Goal: Task Accomplishment & Management: Manage account settings

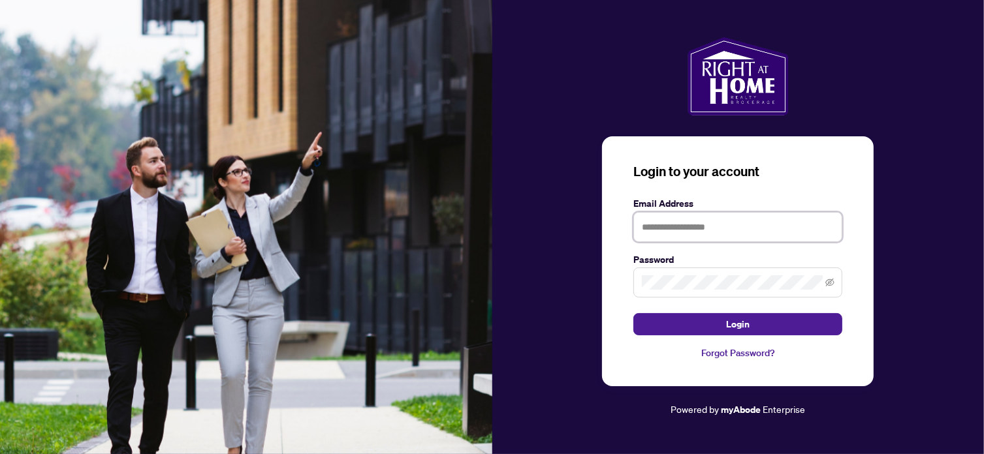
click at [771, 223] on input "text" at bounding box center [737, 227] width 209 height 30
type input "**********"
click at [696, 265] on label "Password" at bounding box center [737, 260] width 209 height 14
click at [656, 291] on span at bounding box center [737, 283] width 209 height 30
click at [633, 313] on button "Login" at bounding box center [737, 324] width 209 height 22
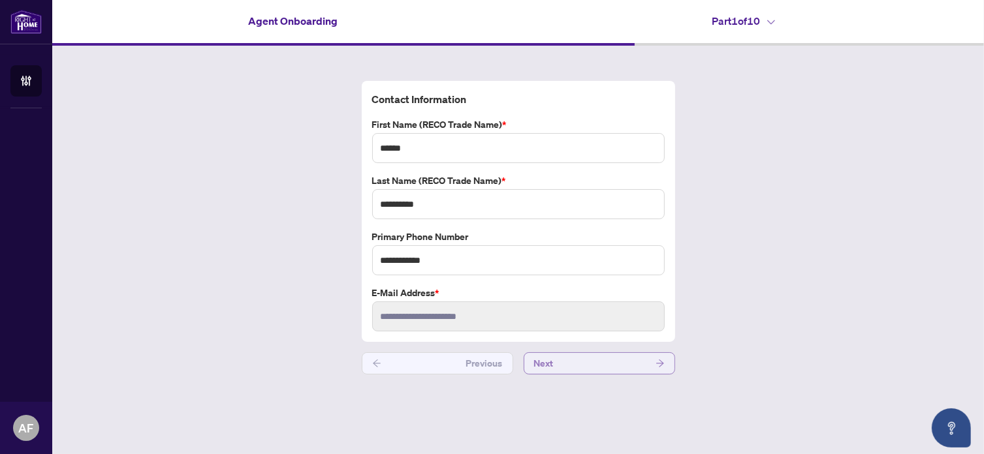
click at [552, 365] on span "Next" at bounding box center [544, 363] width 20 height 21
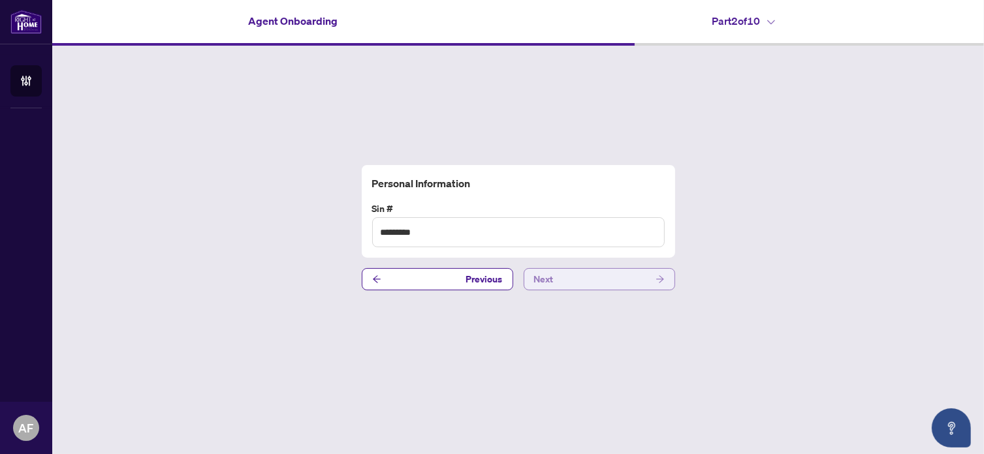
click at [579, 281] on button "Next" at bounding box center [599, 279] width 151 height 22
click at [579, 282] on button "Next" at bounding box center [599, 279] width 151 height 22
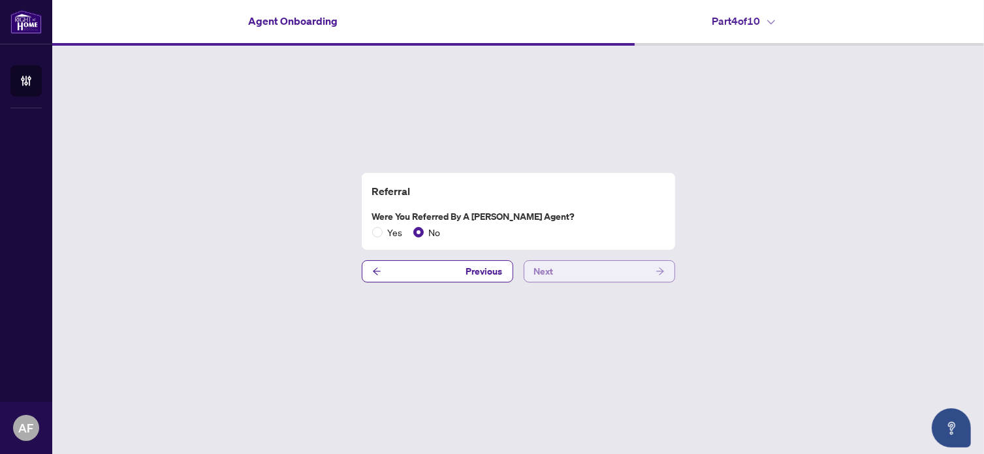
click at [577, 276] on button "Next" at bounding box center [599, 271] width 151 height 22
click at [577, 279] on button "Next" at bounding box center [599, 271] width 151 height 22
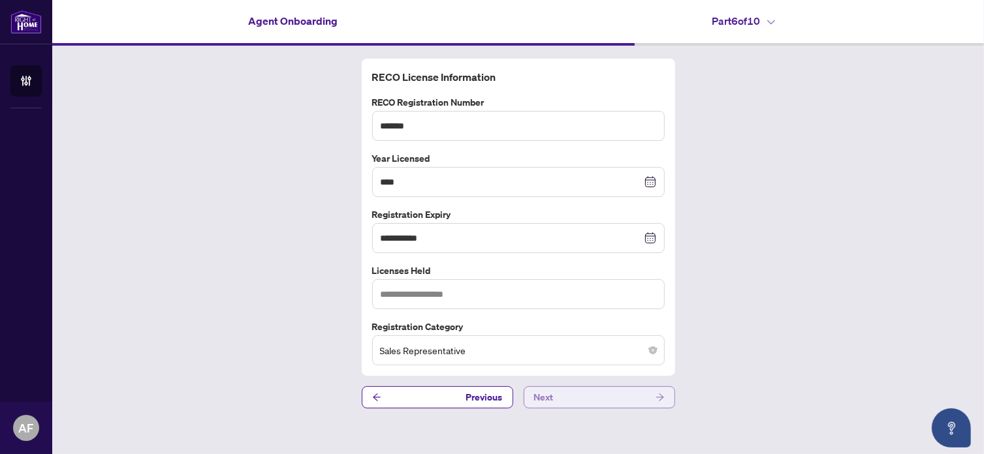
click at [567, 394] on button "Next" at bounding box center [599, 397] width 151 height 22
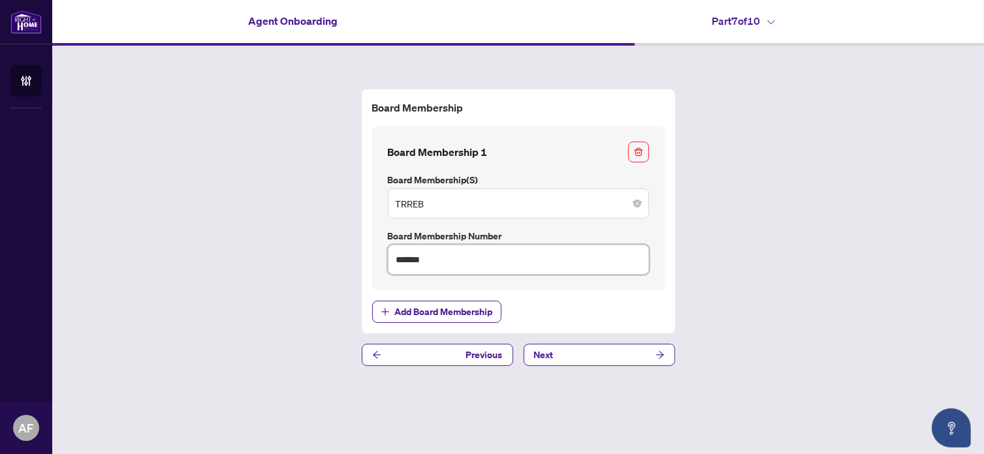
click at [462, 249] on input "*******" at bounding box center [518, 260] width 261 height 30
drag, startPoint x: 436, startPoint y: 279, endPoint x: 430, endPoint y: 270, distance: 10.9
click at [430, 270] on div "Board Membership 1 Board Membership(s) TRREB Board Membership Number *******" at bounding box center [518, 208] width 292 height 165
drag, startPoint x: 444, startPoint y: 263, endPoint x: 350, endPoint y: 274, distance: 94.6
click at [350, 274] on div "Board Membership Board Membership 1 Board Membership(s) TRREB Board Membership …" at bounding box center [518, 228] width 932 height 364
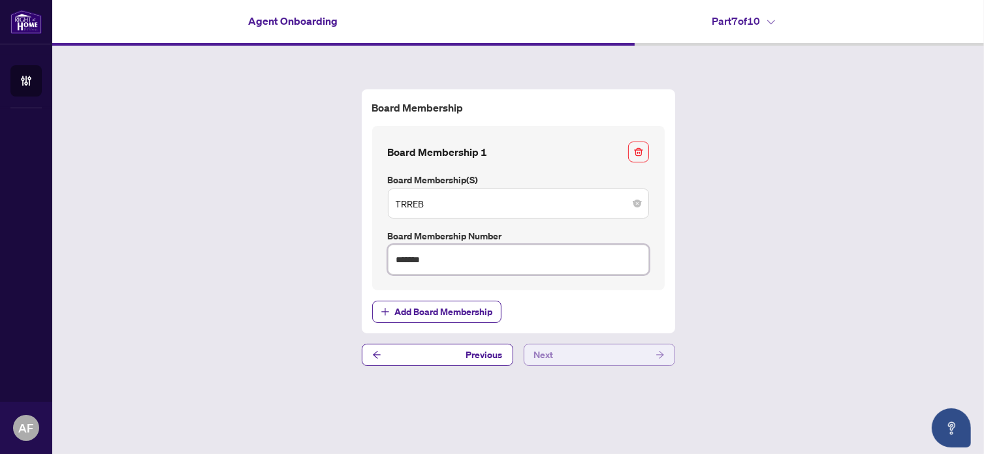
type input "*******"
click at [578, 355] on button "Next" at bounding box center [599, 355] width 151 height 22
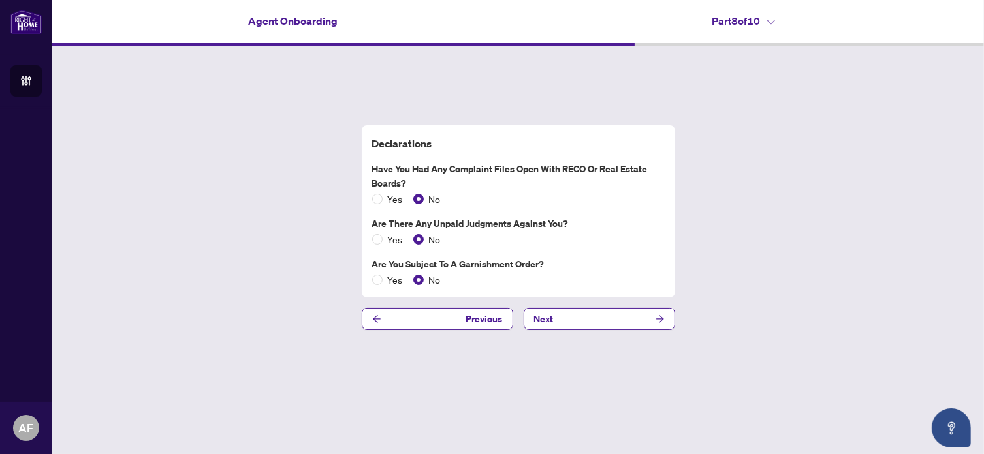
click at [576, 331] on div "Declarations Have you had any complaint files open with RECO or Real Estate Boa…" at bounding box center [518, 228] width 932 height 364
click at [580, 306] on div "Declarations Have you had any complaint files open with RECO or Real Estate Boa…" at bounding box center [518, 228] width 932 height 364
click at [578, 315] on button "Next" at bounding box center [599, 319] width 151 height 22
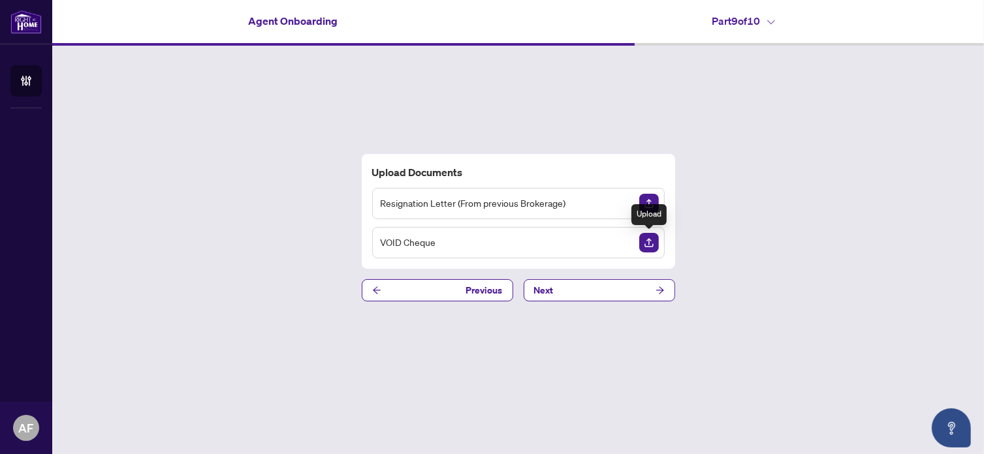
click at [647, 247] on img "Upload Document" at bounding box center [649, 243] width 20 height 20
click at [556, 297] on button "Next" at bounding box center [599, 290] width 151 height 22
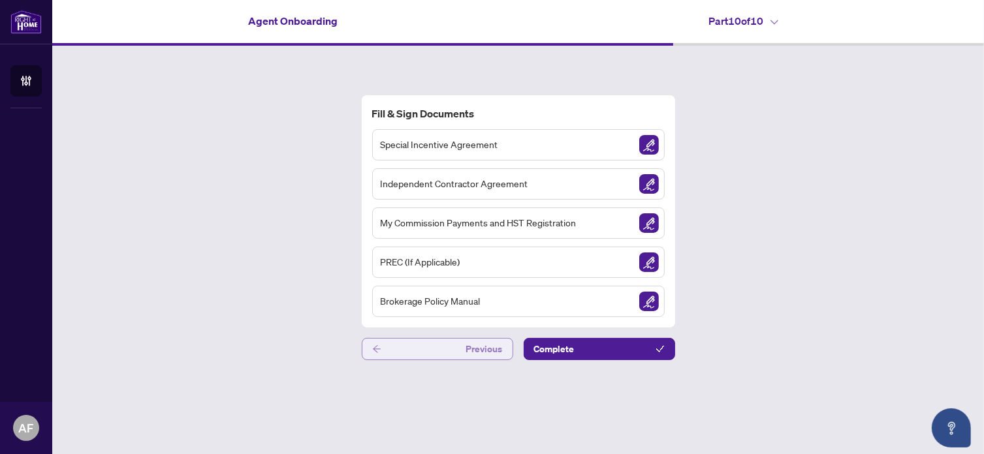
click at [465, 341] on button "Previous" at bounding box center [437, 349] width 151 height 22
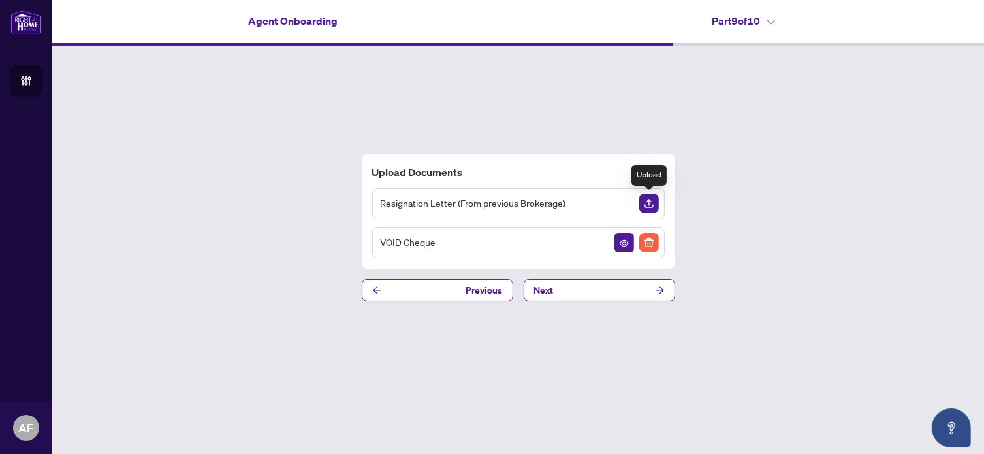
click at [646, 202] on img "Upload Document" at bounding box center [649, 204] width 20 height 20
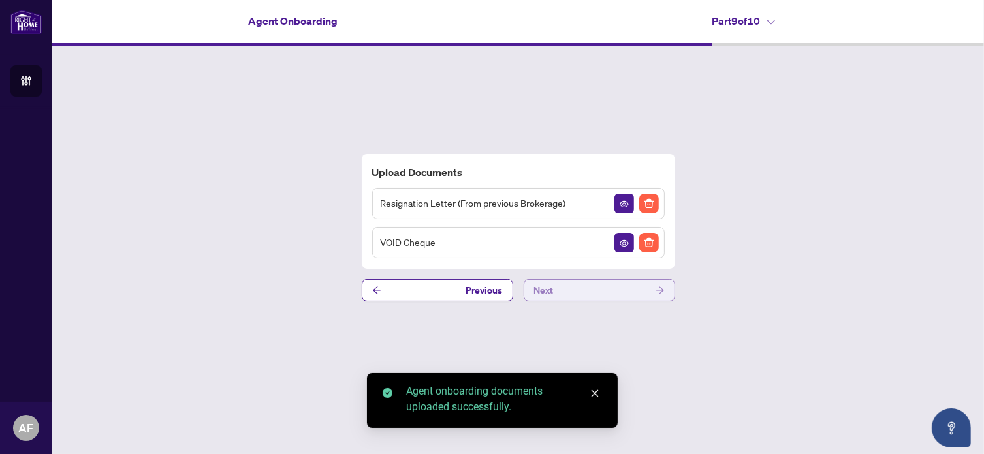
click at [558, 289] on button "Next" at bounding box center [599, 290] width 151 height 22
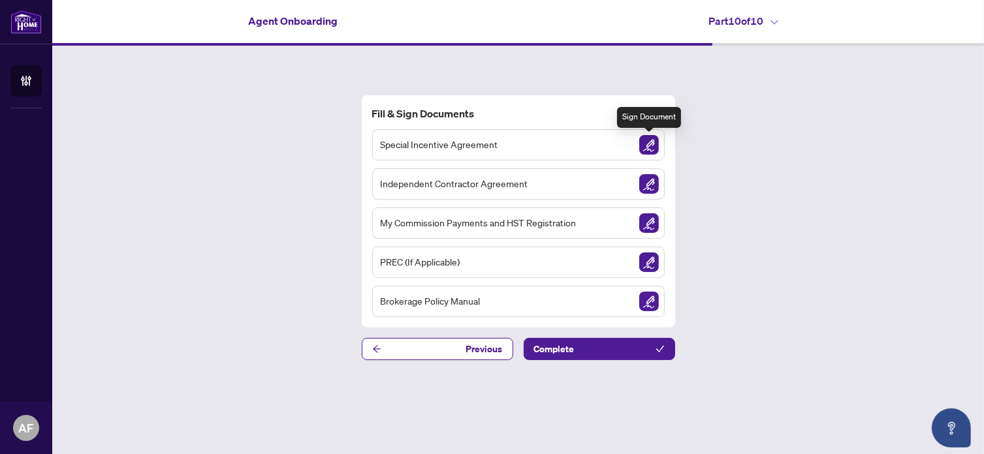
click at [647, 140] on img "Sign Document" at bounding box center [649, 145] width 20 height 20
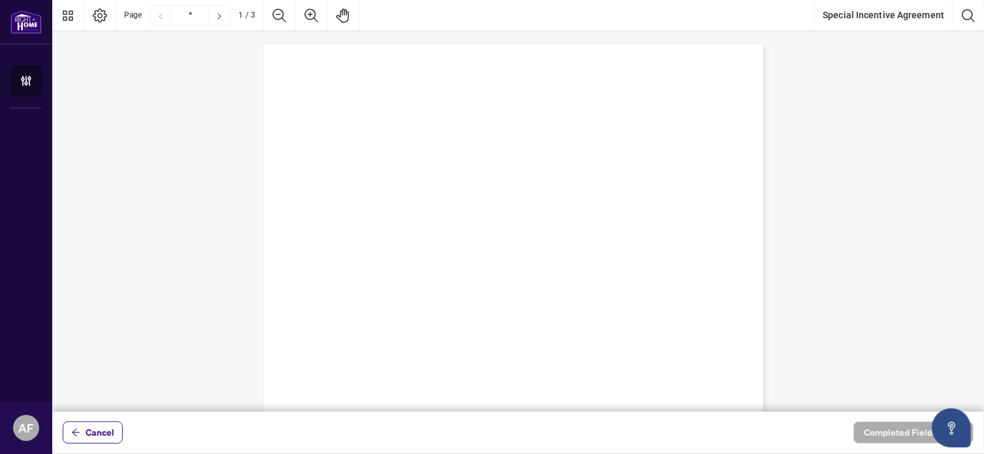
click at [647, 138] on div "Page 1" at bounding box center [514, 367] width 500 height 646
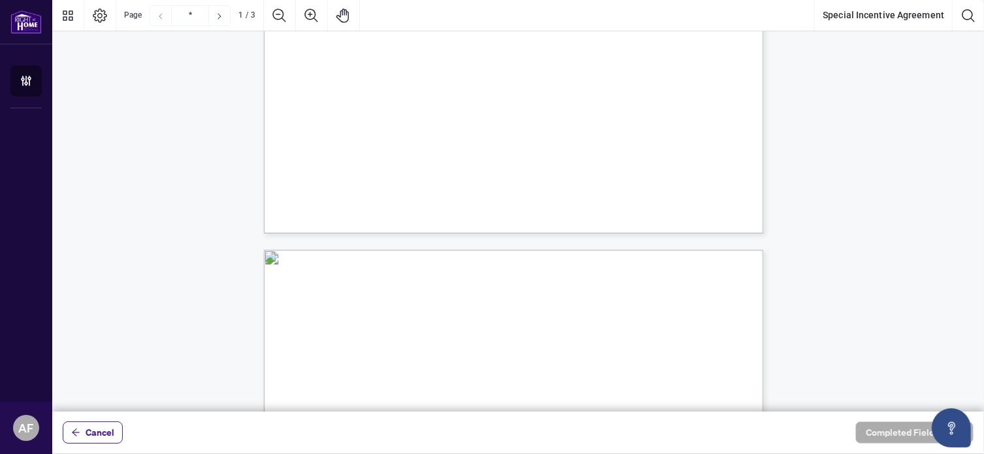
scroll to position [454, 0]
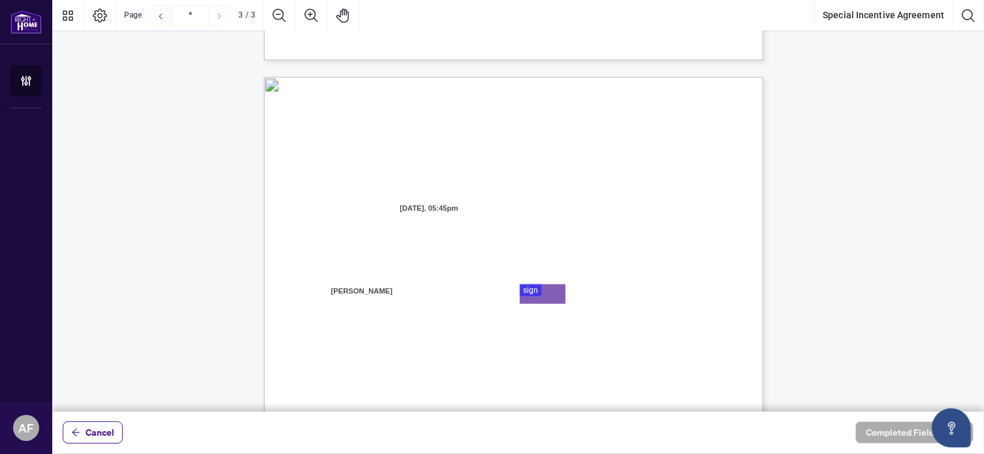
type input "*"
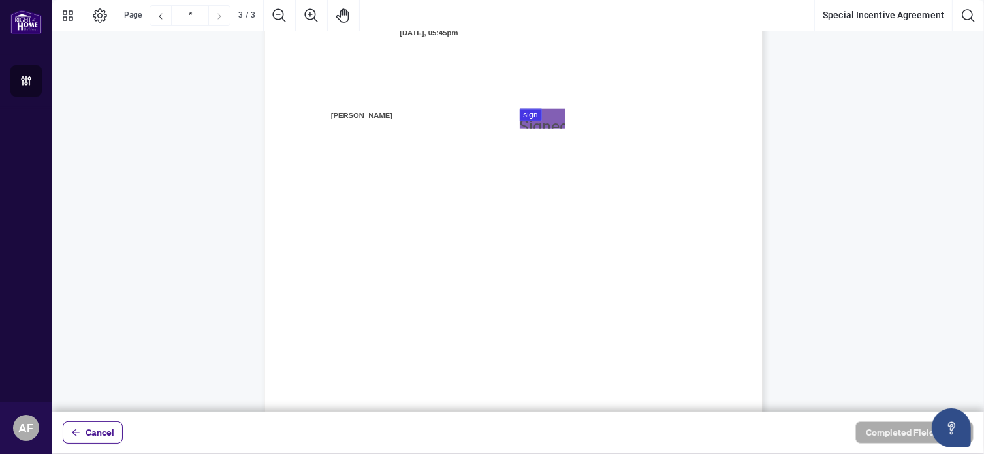
scroll to position [1468, 0]
click at [543, 109] on div at bounding box center [518, 206] width 932 height 412
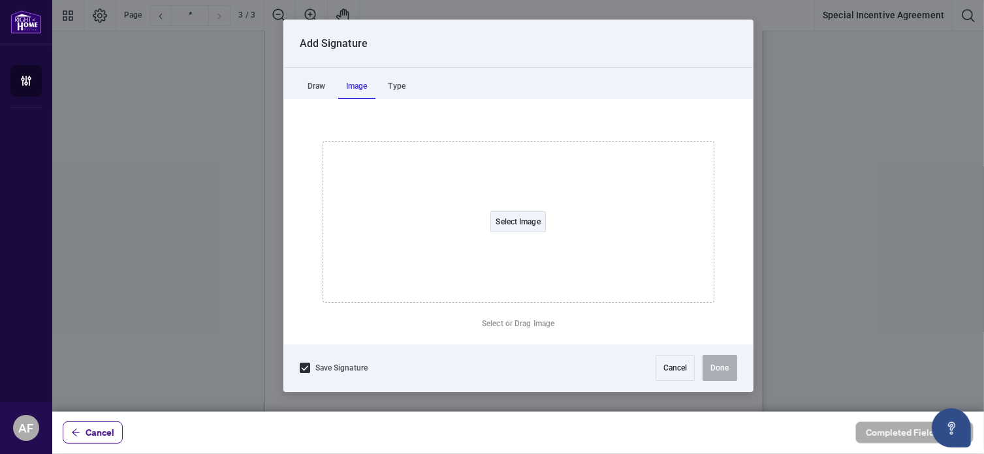
click at [352, 91] on div "Image" at bounding box center [356, 86] width 37 height 26
click at [316, 86] on div "Draw" at bounding box center [316, 86] width 33 height 26
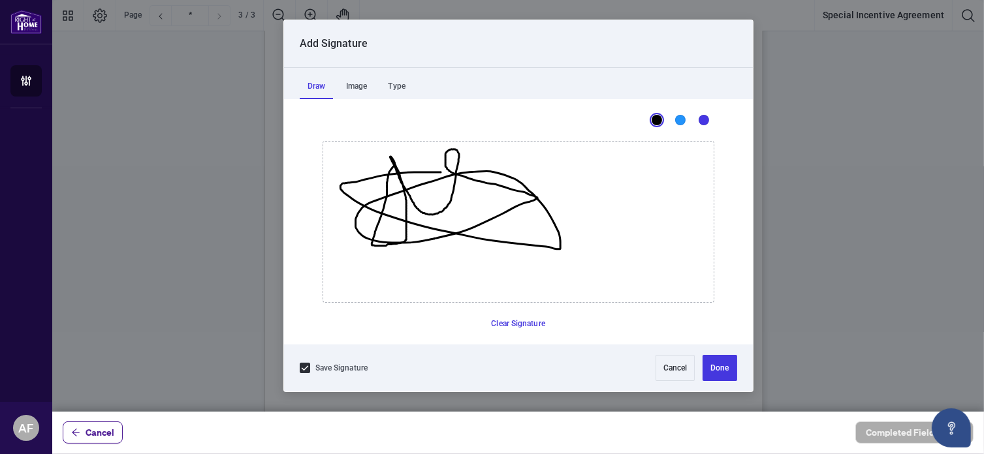
drag, startPoint x: 394, startPoint y: 166, endPoint x: 535, endPoint y: 193, distance: 144.1
click at [535, 193] on icon "Drawing canvas" at bounding box center [518, 222] width 390 height 161
click at [720, 357] on button "Done" at bounding box center [719, 368] width 34 height 26
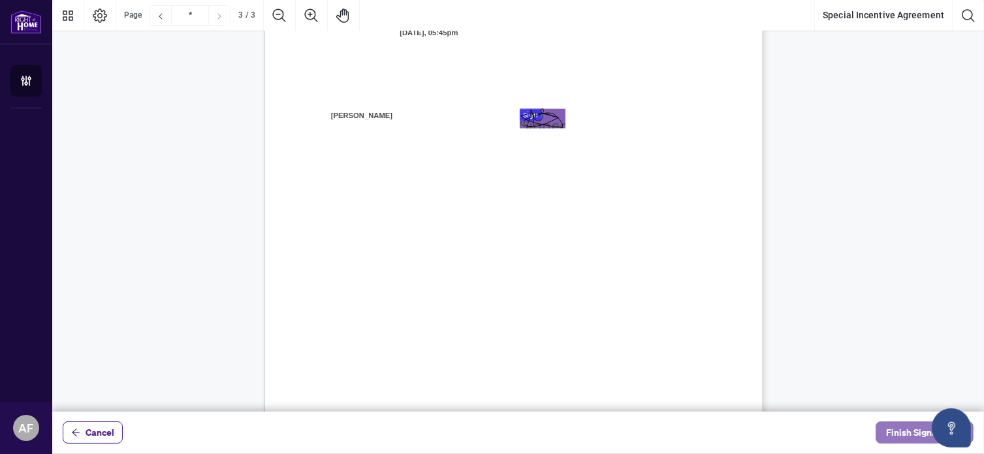
click at [883, 442] on button "Finish Signing" at bounding box center [924, 433] width 98 height 22
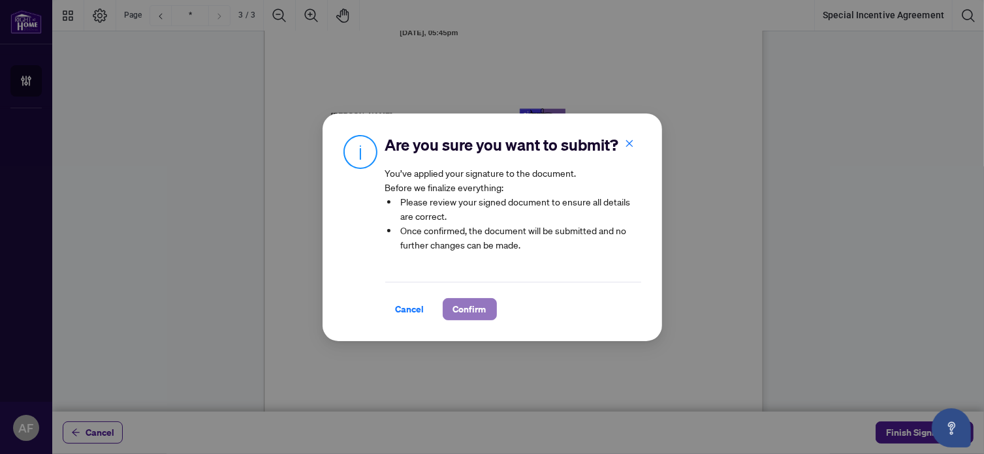
click at [478, 317] on span "Confirm" at bounding box center [469, 309] width 33 height 21
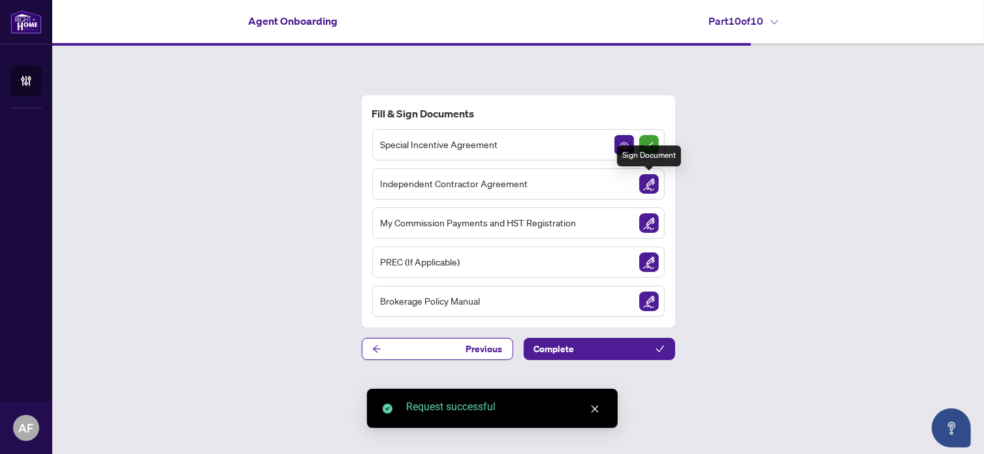
click at [651, 182] on img "Sign Document" at bounding box center [649, 184] width 20 height 20
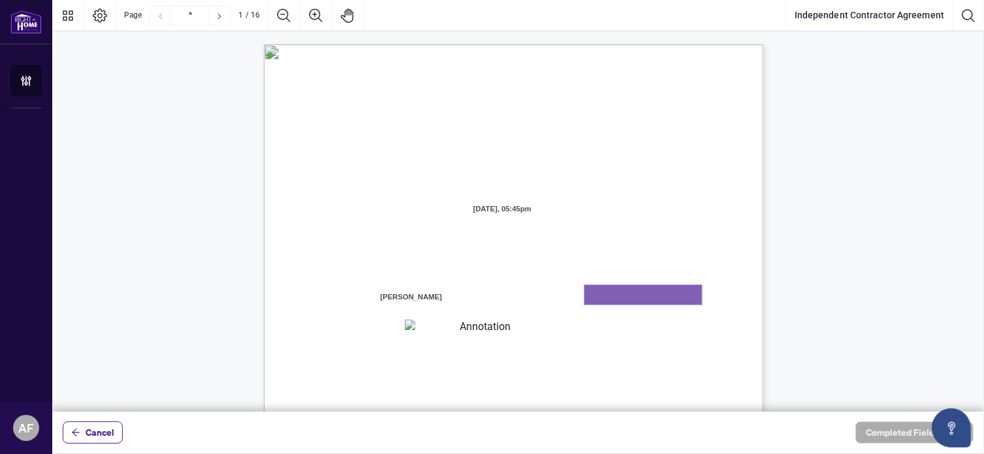
click at [608, 294] on textarea "01K2N7ZVXADQDZS13CP82GTG0Z" at bounding box center [643, 295] width 118 height 20
type textarea "********"
click at [470, 329] on textarea "01K2N800VRNZWEDT7GS4268ZBH" at bounding box center [480, 328] width 150 height 17
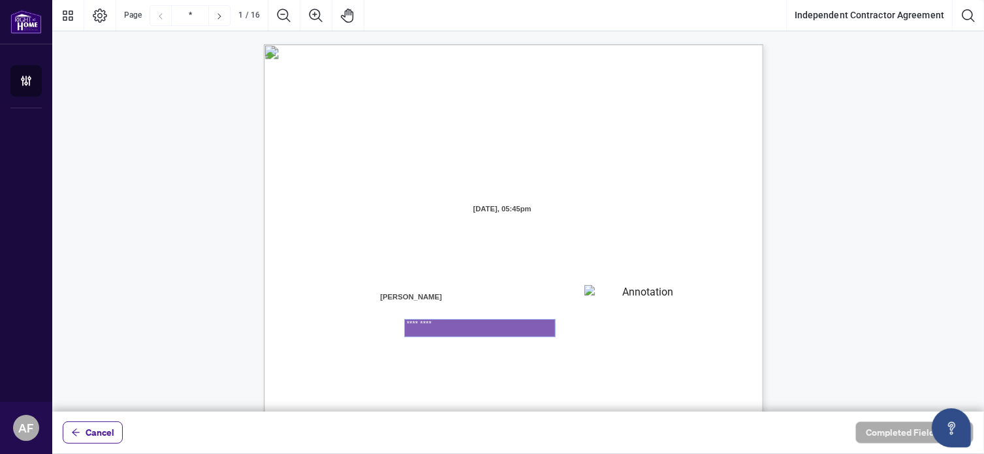
type textarea "**********"
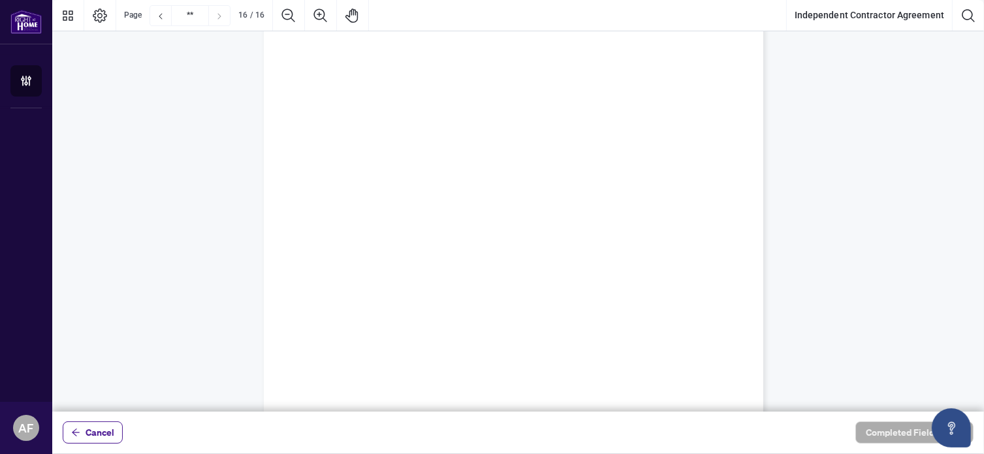
scroll to position [10232, 0]
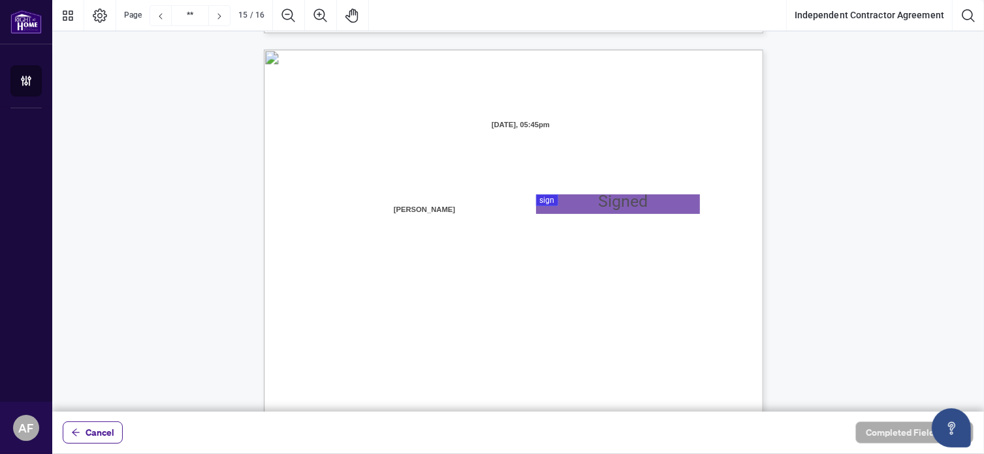
type input "**"
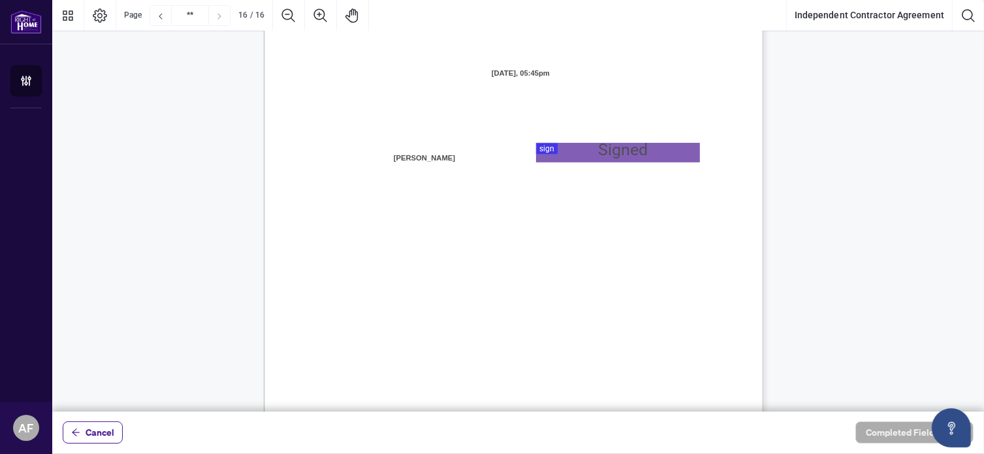
scroll to position [9956, 0]
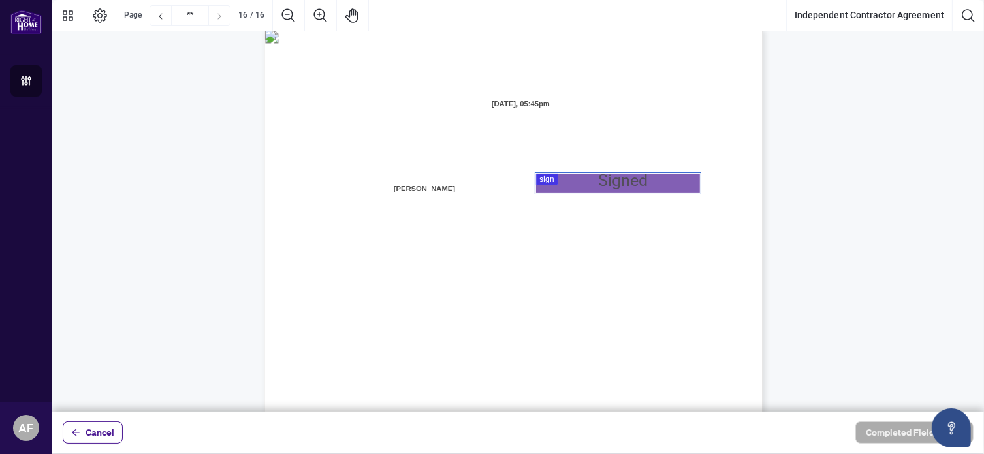
click at [552, 176] on div at bounding box center [518, 206] width 932 height 412
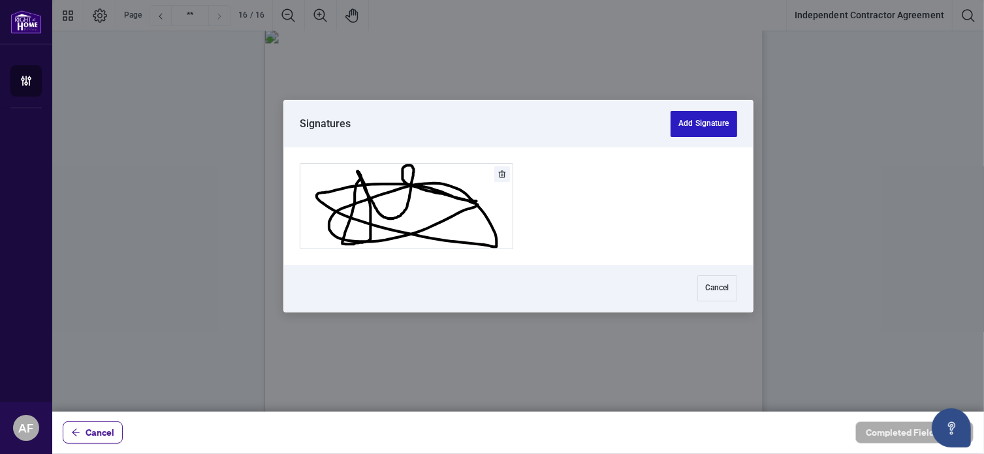
click at [700, 119] on button "Add Signature" at bounding box center [703, 124] width 66 height 26
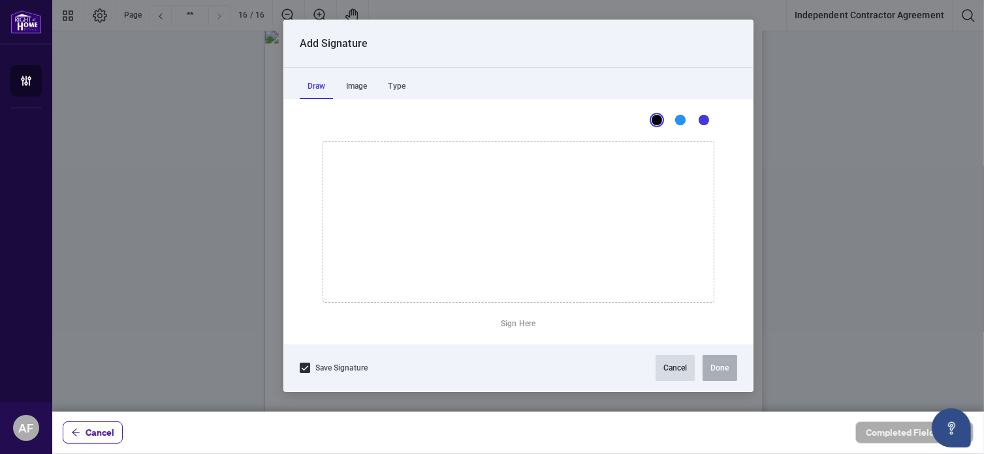
click at [684, 366] on button "Cancel" at bounding box center [675, 368] width 40 height 26
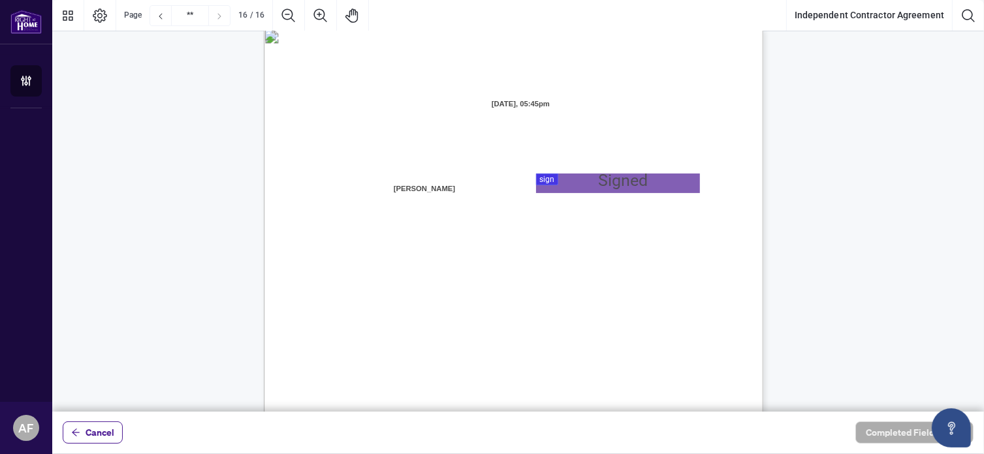
click at [569, 172] on div "IN WITNESS WHEREOF, the parties hereto, having read and understood the entire A…" at bounding box center [576, 433] width 624 height 808
click at [558, 177] on div at bounding box center [518, 206] width 932 height 412
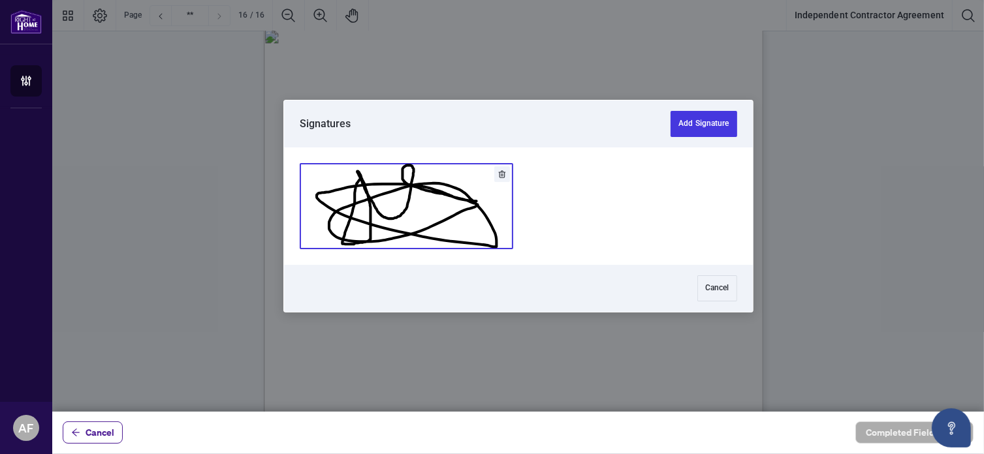
click at [431, 189] on button "Add Signature" at bounding box center [406, 206] width 212 height 85
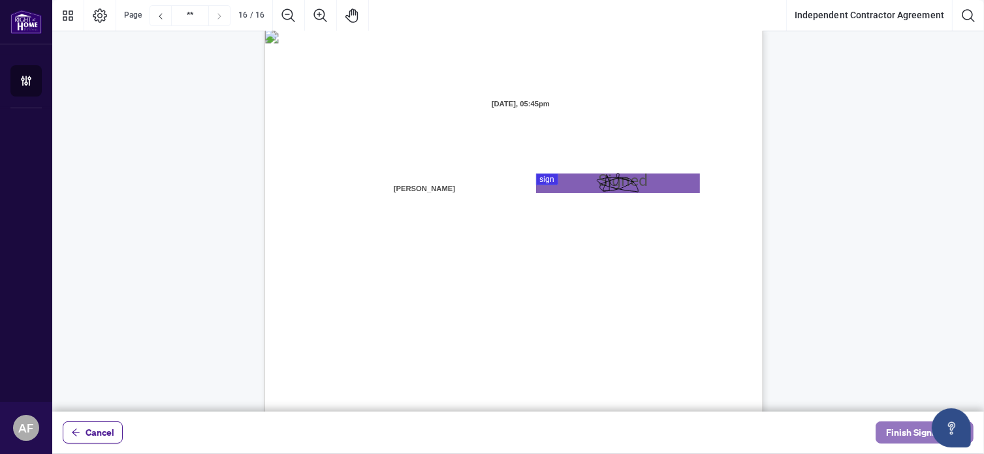
click at [885, 438] on button "Finish Signing" at bounding box center [924, 433] width 98 height 22
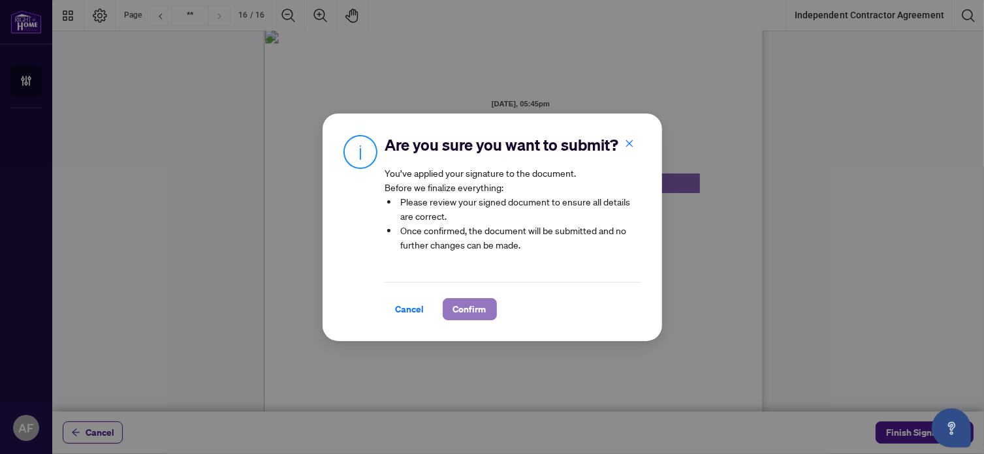
click at [454, 302] on span "Confirm" at bounding box center [469, 309] width 33 height 21
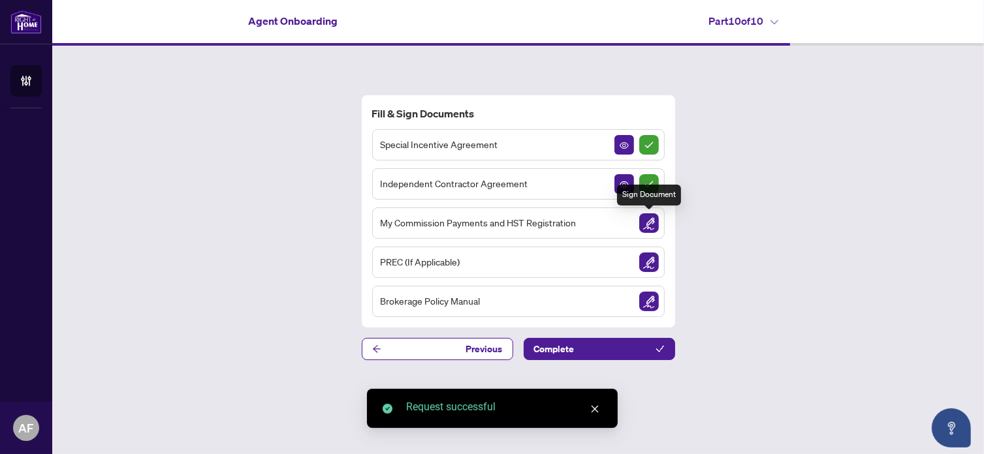
click at [640, 221] on img "Sign Document" at bounding box center [649, 223] width 20 height 20
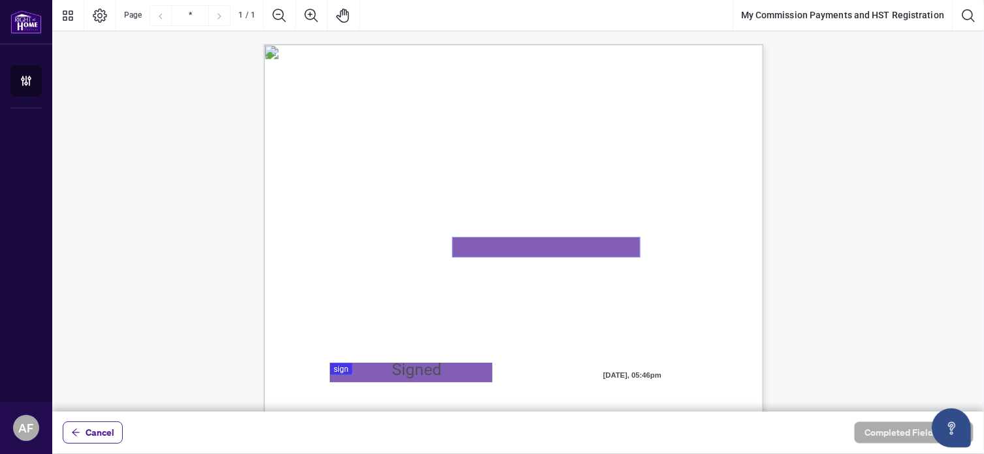
click at [500, 245] on textarea "01K2N82W0617PR3KA8X9DYAB9F" at bounding box center [545, 248] width 187 height 20
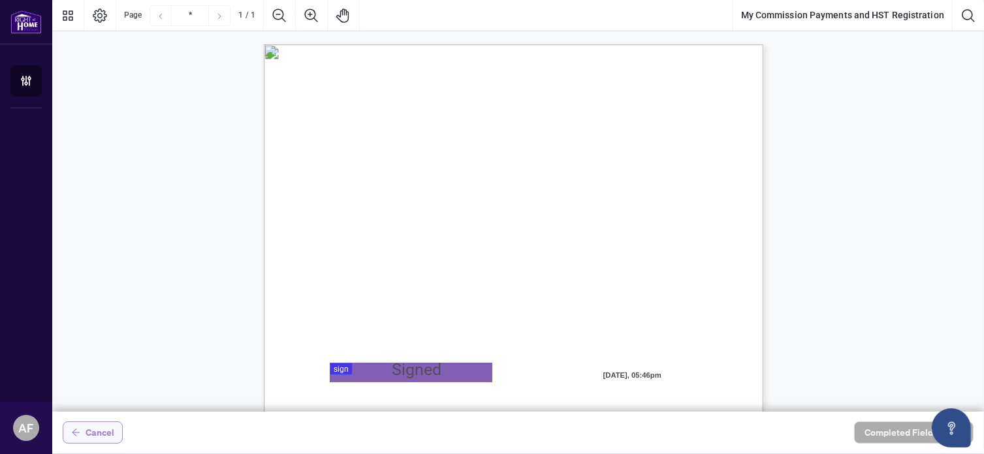
click at [76, 430] on icon "arrow-left" at bounding box center [75, 432] width 9 height 9
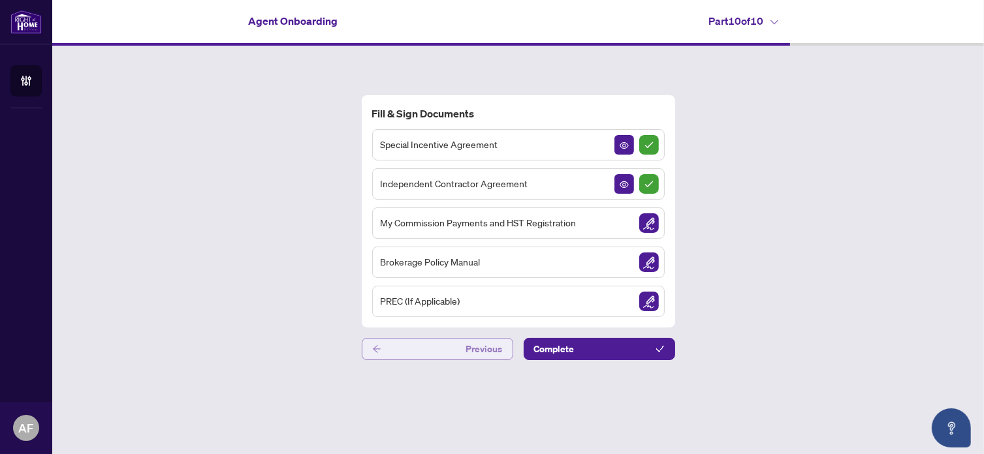
click at [405, 356] on button "Previous" at bounding box center [437, 349] width 151 height 22
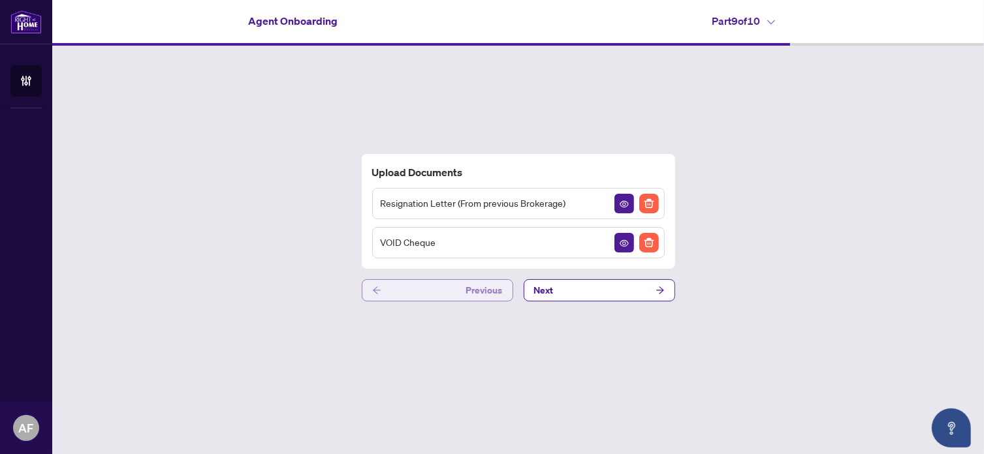
click at [407, 296] on button "Previous" at bounding box center [437, 290] width 151 height 22
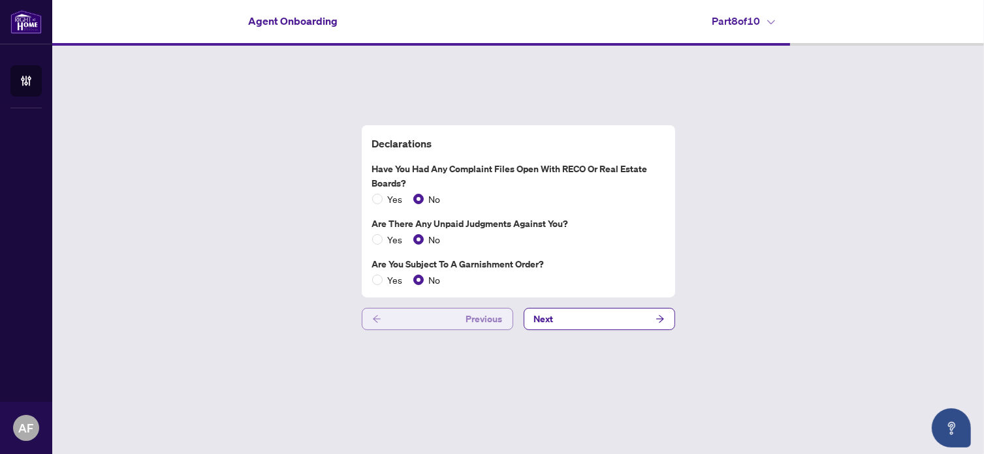
click at [400, 313] on button "Previous" at bounding box center [437, 319] width 151 height 22
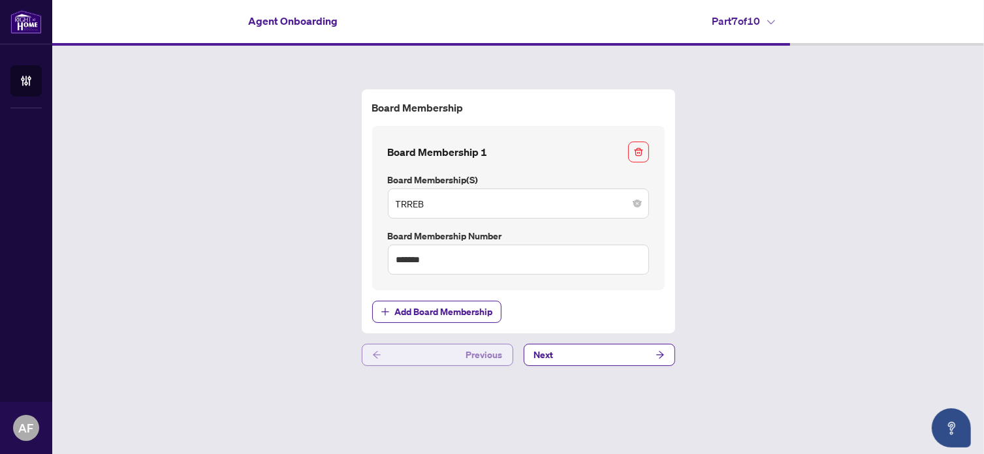
click at [394, 357] on button "Previous" at bounding box center [437, 355] width 151 height 22
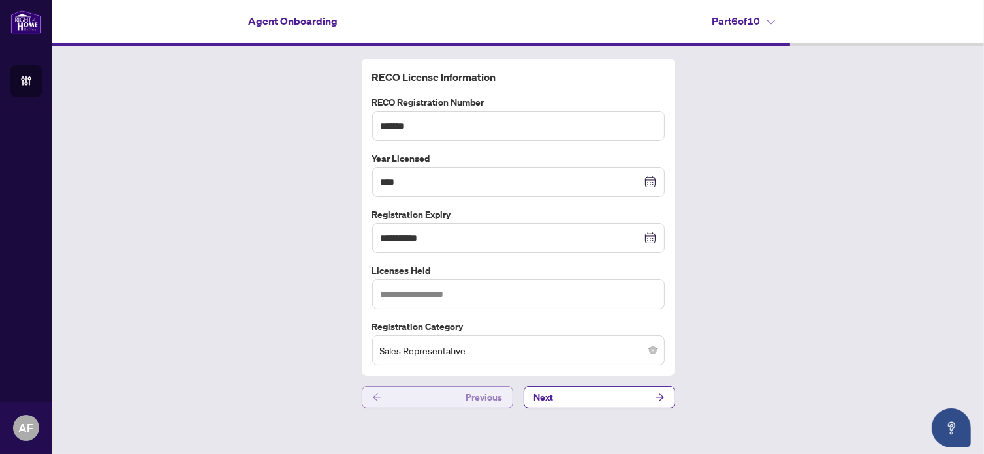
click at [394, 400] on button "Previous" at bounding box center [437, 397] width 151 height 22
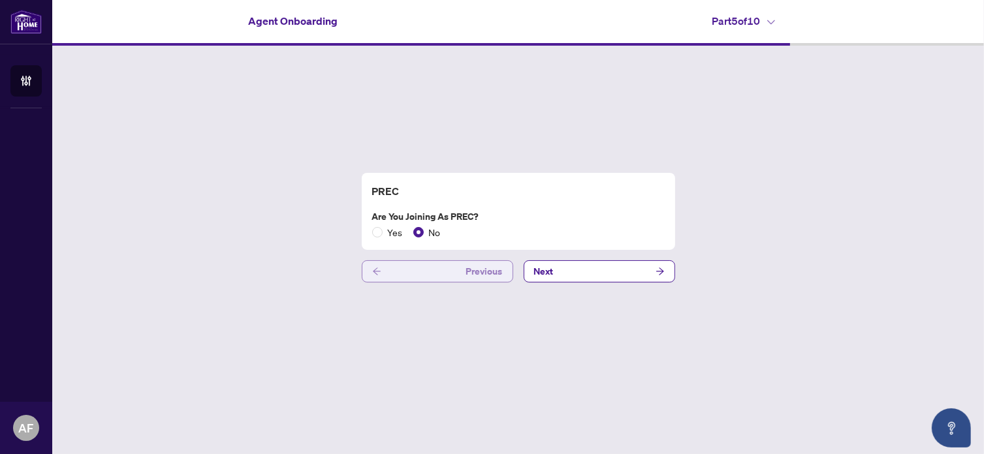
click at [434, 262] on button "Previous" at bounding box center [437, 271] width 151 height 22
click at [434, 265] on button "Previous" at bounding box center [437, 271] width 151 height 22
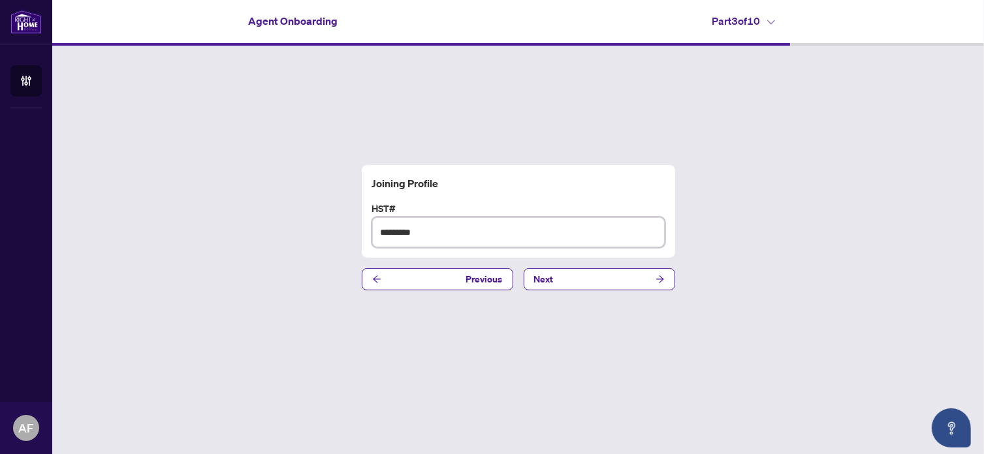
drag, startPoint x: 449, startPoint y: 222, endPoint x: 375, endPoint y: 232, distance: 75.1
click at [375, 232] on input "*********" at bounding box center [518, 232] width 292 height 30
click at [592, 274] on button "Next" at bounding box center [599, 279] width 151 height 22
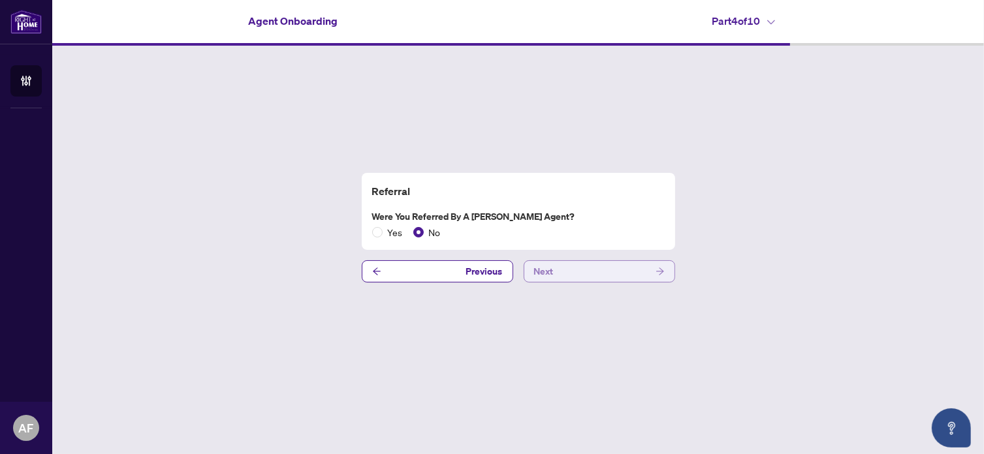
click at [592, 274] on button "Next" at bounding box center [599, 271] width 151 height 22
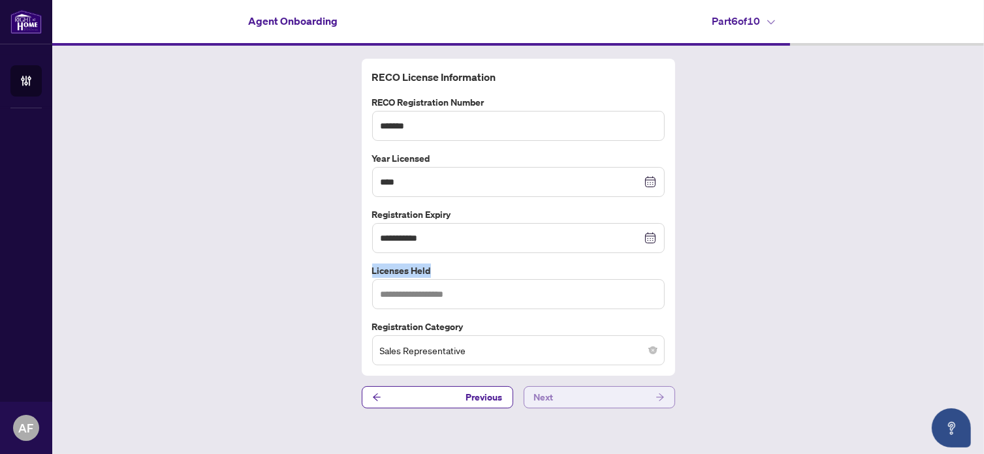
click at [572, 390] on button "Next" at bounding box center [599, 397] width 151 height 22
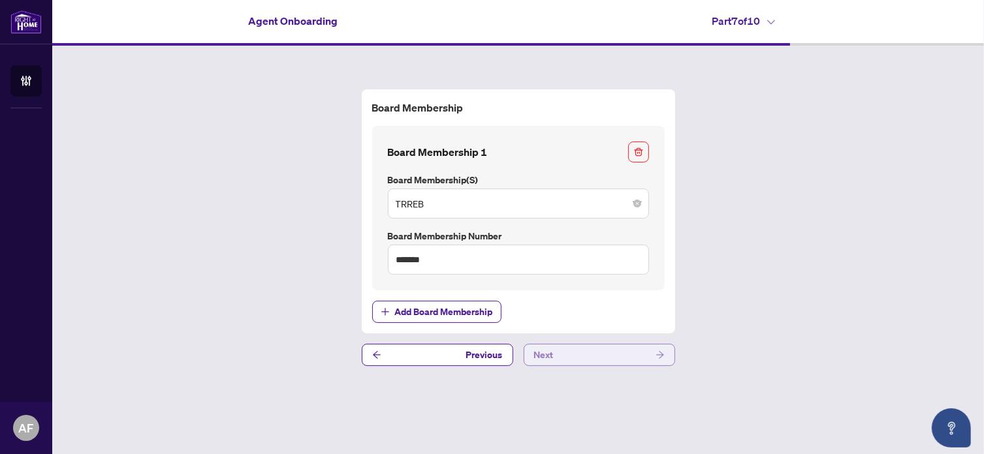
click at [580, 352] on button "Next" at bounding box center [599, 355] width 151 height 22
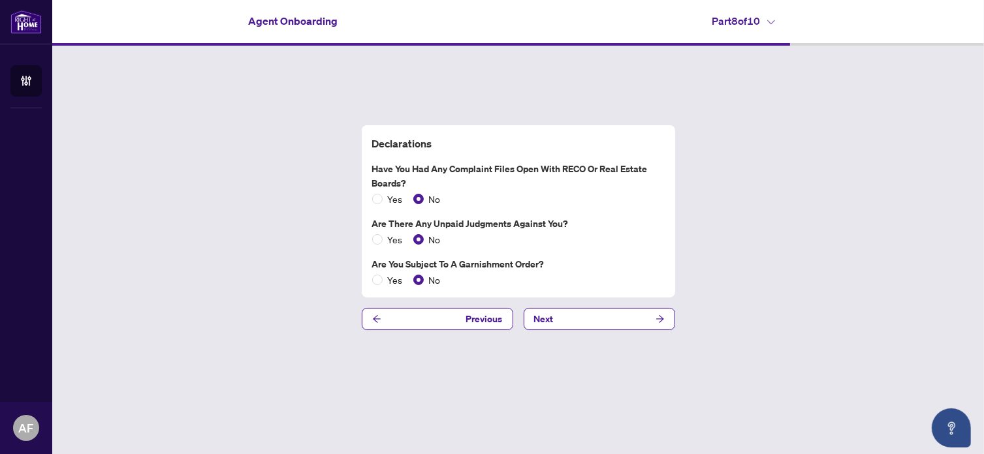
click at [573, 295] on div "Declarations Have you had any complaint files open with RECO or Real Estate Boa…" at bounding box center [518, 211] width 313 height 172
click at [569, 309] on button "Next" at bounding box center [599, 319] width 151 height 22
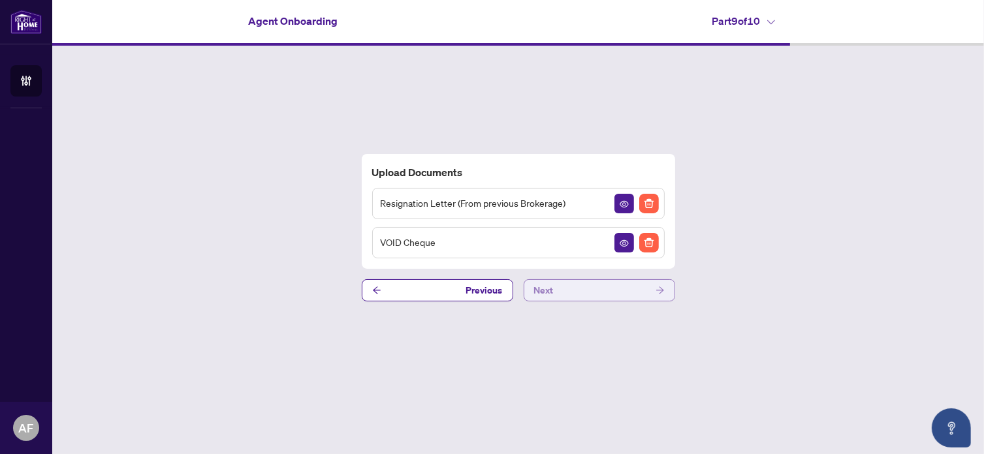
click at [566, 294] on button "Next" at bounding box center [599, 290] width 151 height 22
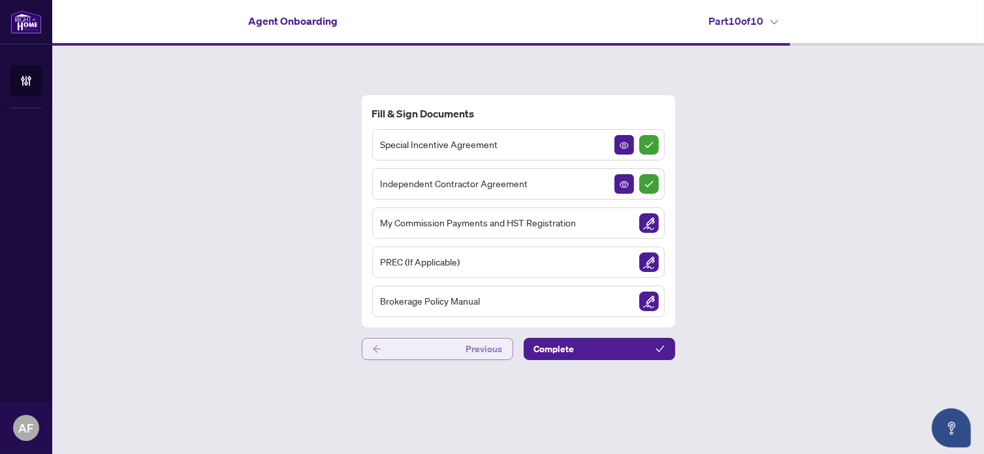
click at [426, 347] on button "Previous" at bounding box center [437, 349] width 151 height 22
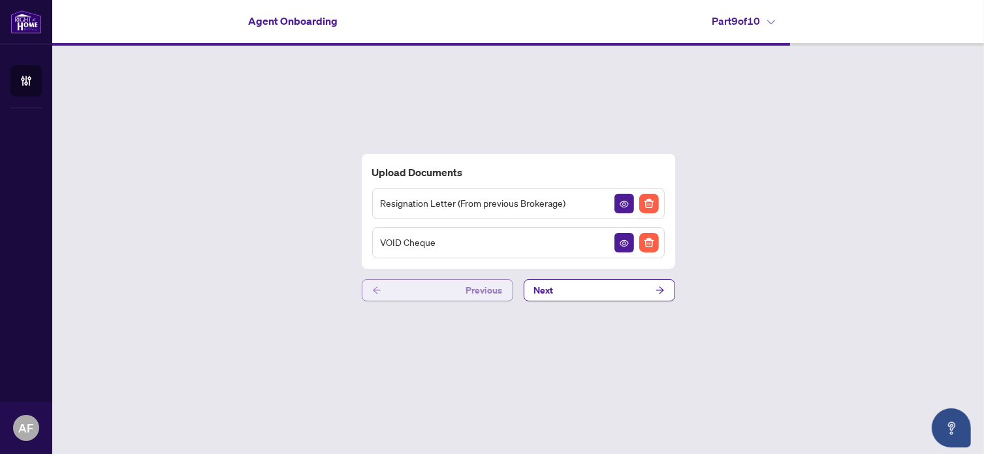
click at [422, 297] on button "Previous" at bounding box center [437, 290] width 151 height 22
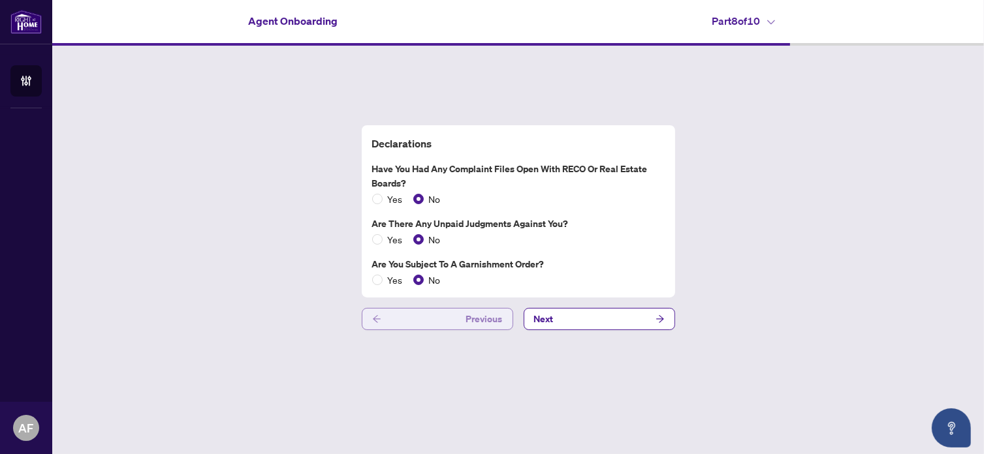
click at [409, 317] on button "Previous" at bounding box center [437, 319] width 151 height 22
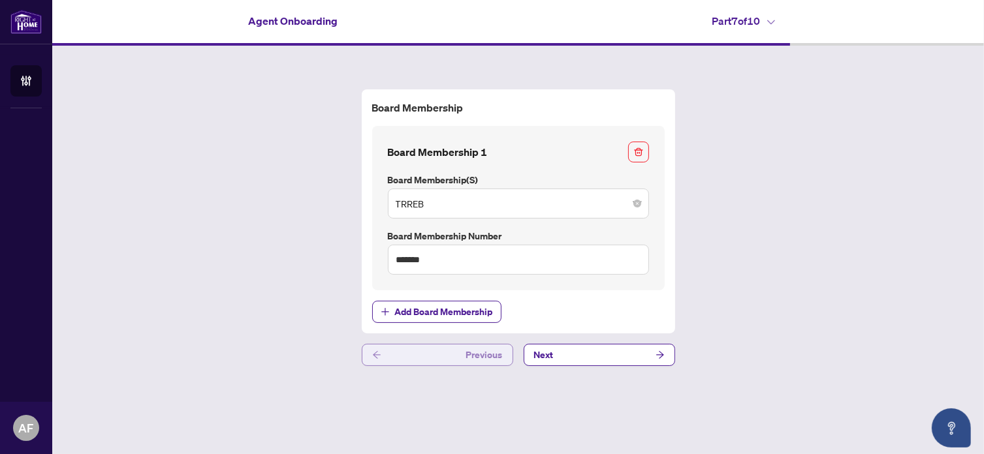
click at [407, 356] on button "Previous" at bounding box center [437, 355] width 151 height 22
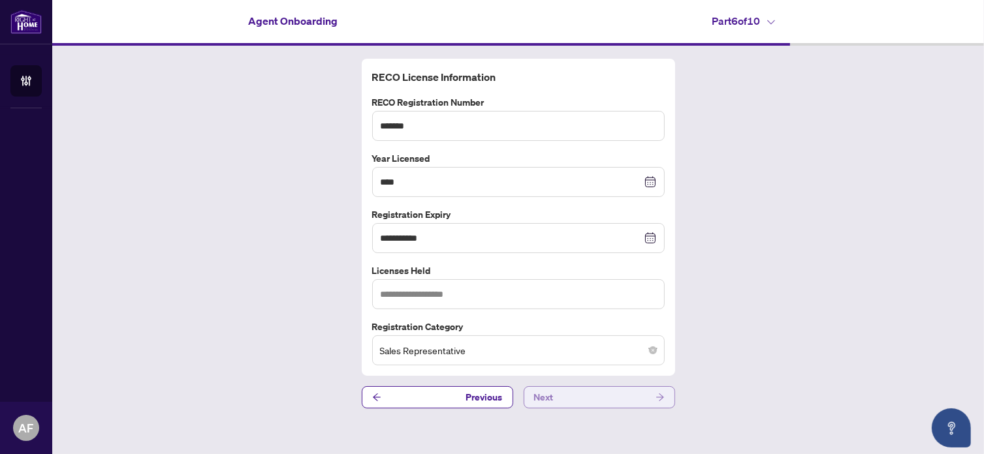
click at [563, 393] on button "Next" at bounding box center [599, 397] width 151 height 22
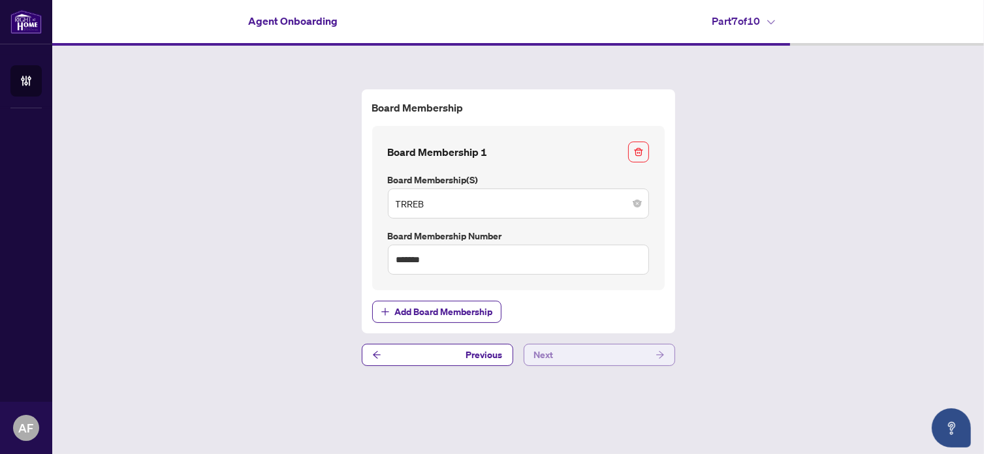
click at [582, 356] on button "Next" at bounding box center [599, 355] width 151 height 22
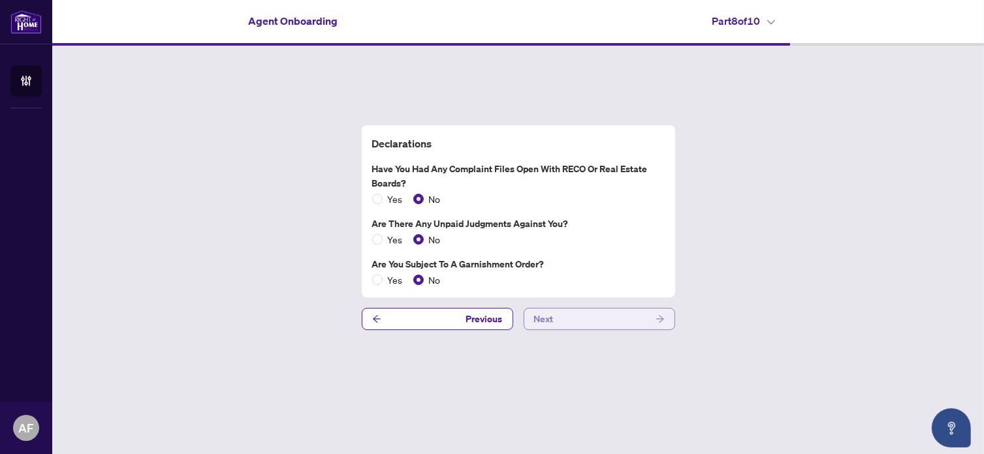
click at [590, 317] on button "Next" at bounding box center [599, 319] width 151 height 22
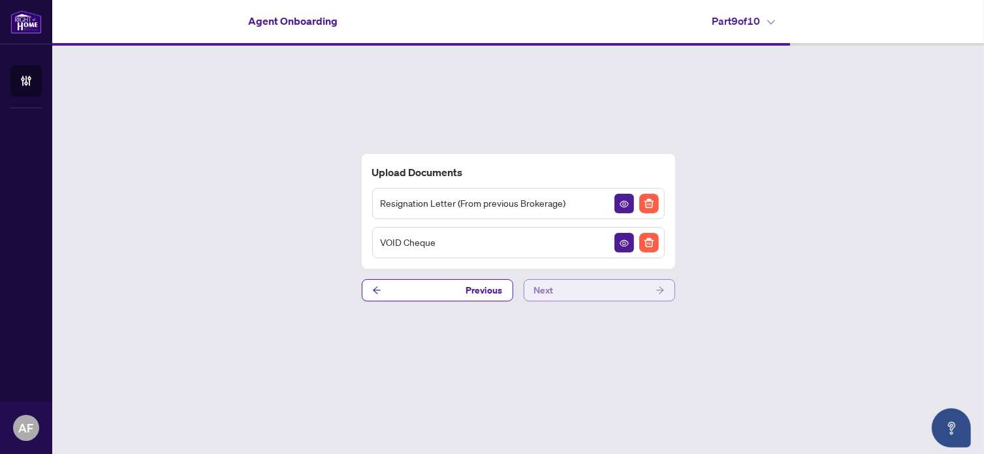
click at [582, 289] on button "Next" at bounding box center [599, 290] width 151 height 22
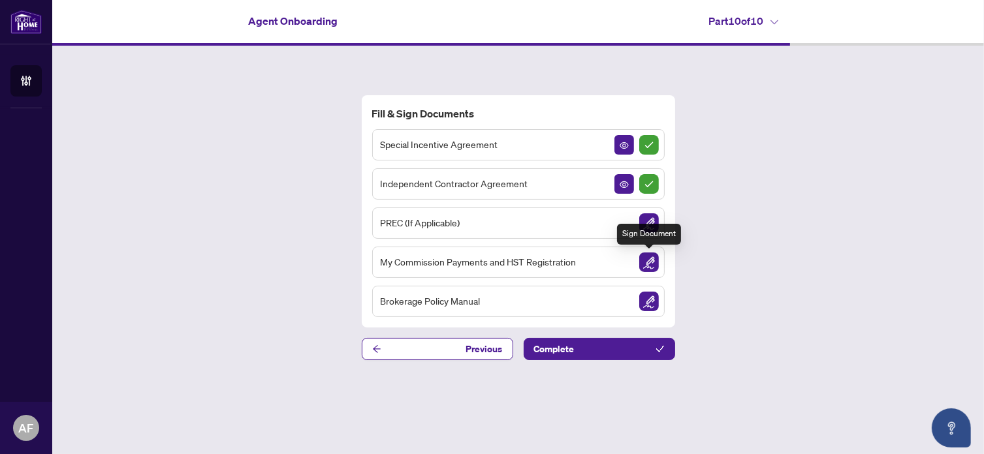
click at [643, 256] on img "Sign Document" at bounding box center [649, 263] width 20 height 20
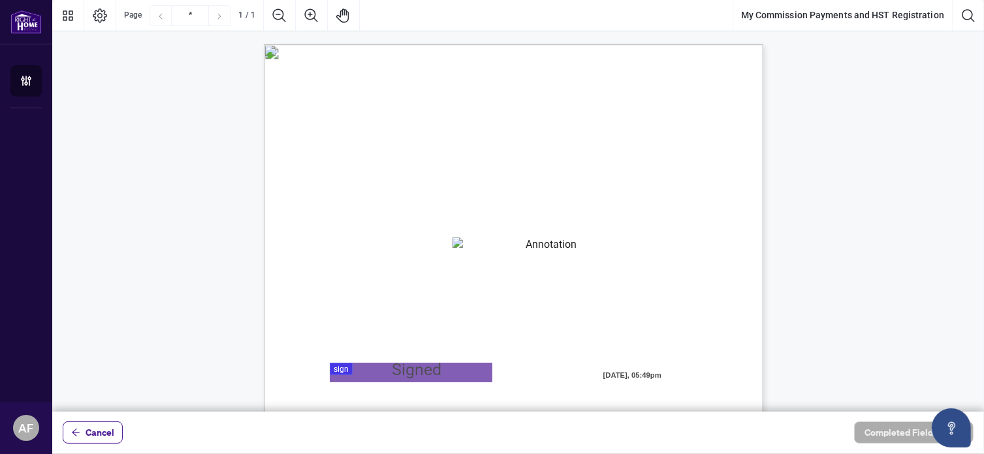
click at [504, 245] on textarea "01K2N82W0617PR3KA8X9DYAB9F" at bounding box center [545, 248] width 187 height 20
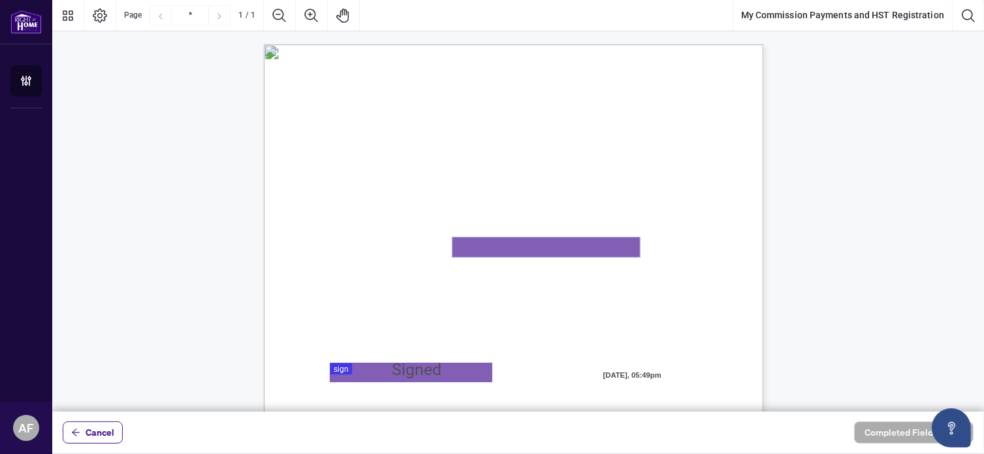
paste textarea "*********"
type textarea "*********"
click at [388, 363] on div at bounding box center [518, 206] width 932 height 412
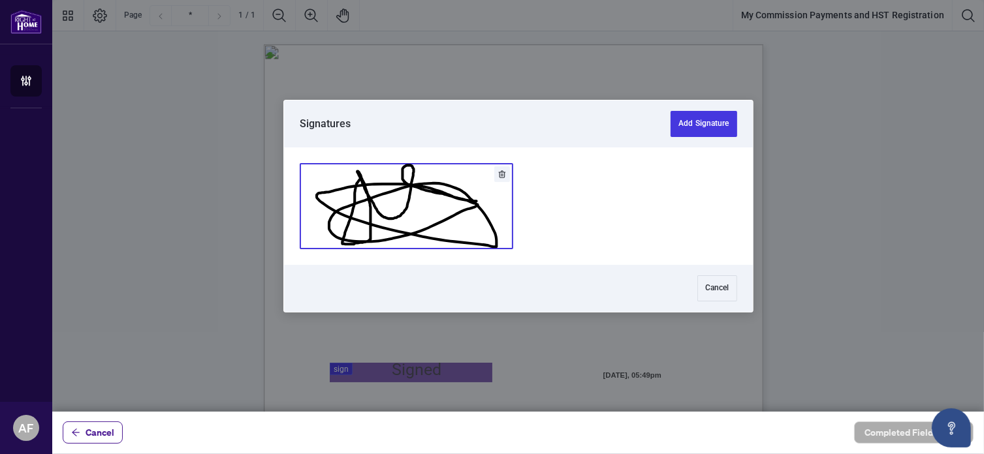
click at [436, 221] on button "Add Signature" at bounding box center [406, 206] width 212 height 85
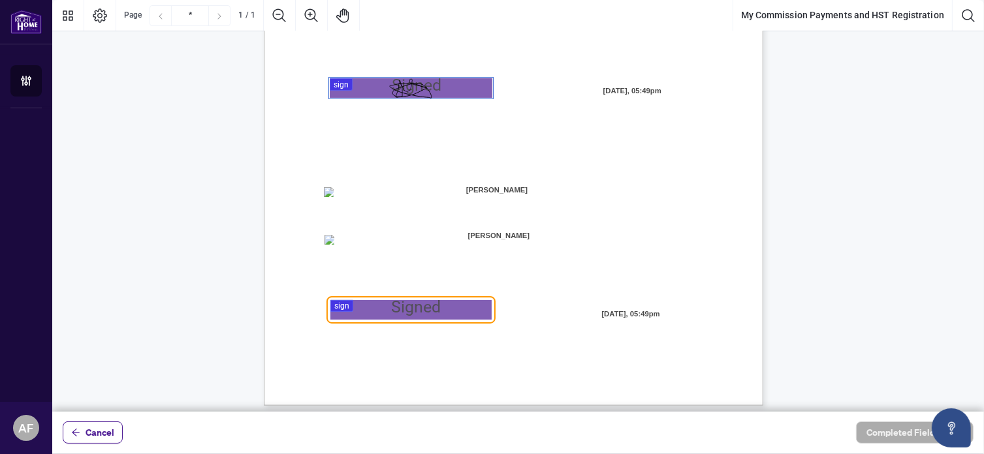
scroll to position [292, 0]
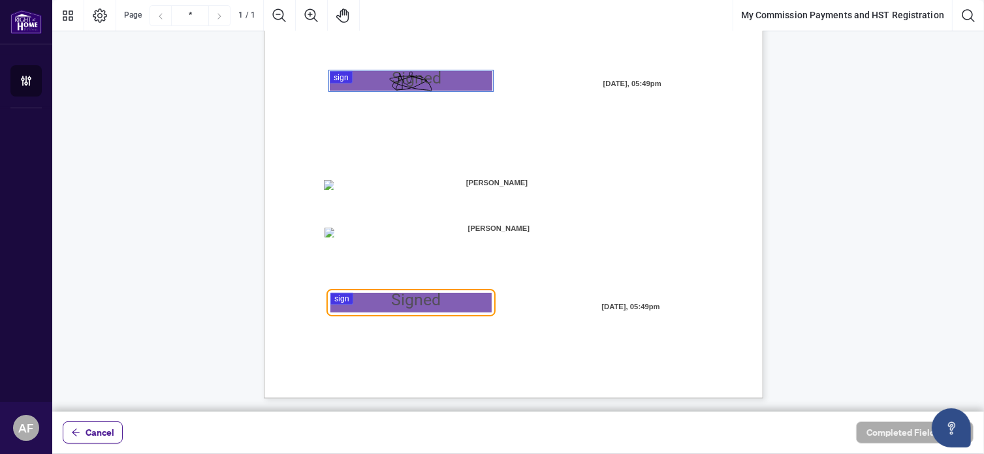
click at [380, 280] on div "MY COMMISSION PAYMENTS AND HST REGISTRATION For Right at Home Realty to pay out…" at bounding box center [576, 157] width 624 height 808
click at [377, 298] on div at bounding box center [518, 206] width 932 height 412
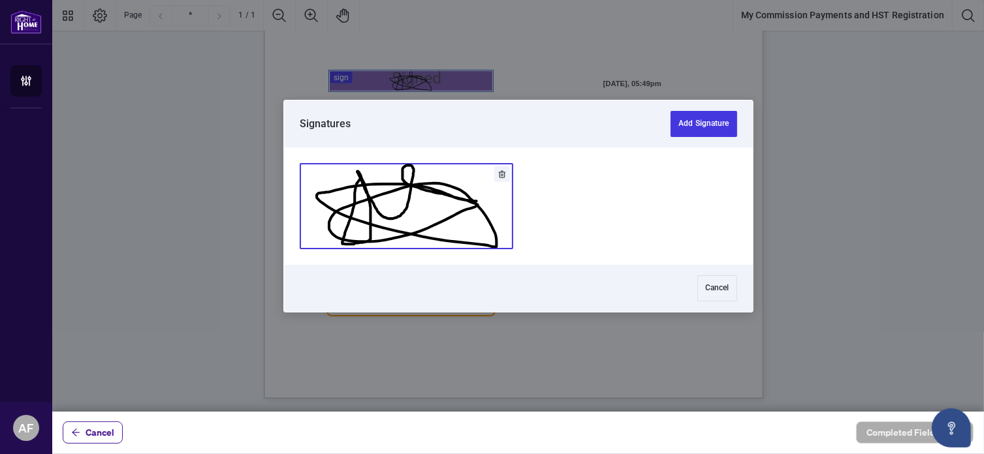
click at [454, 190] on button "Add Signature" at bounding box center [406, 206] width 212 height 85
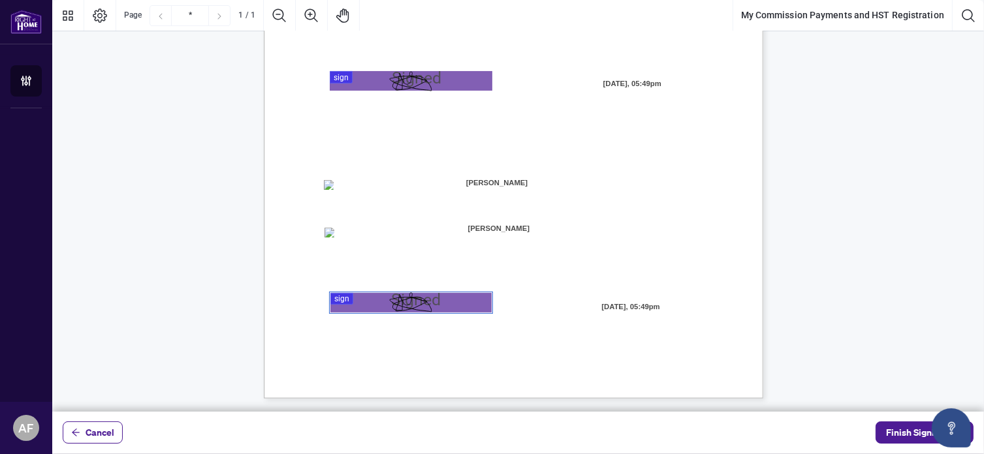
click at [323, 183] on div "MY COMMISSION PAYMENTS AND HST REGISTRATION For Right at Home Realty to pay out…" at bounding box center [576, 157] width 624 height 808
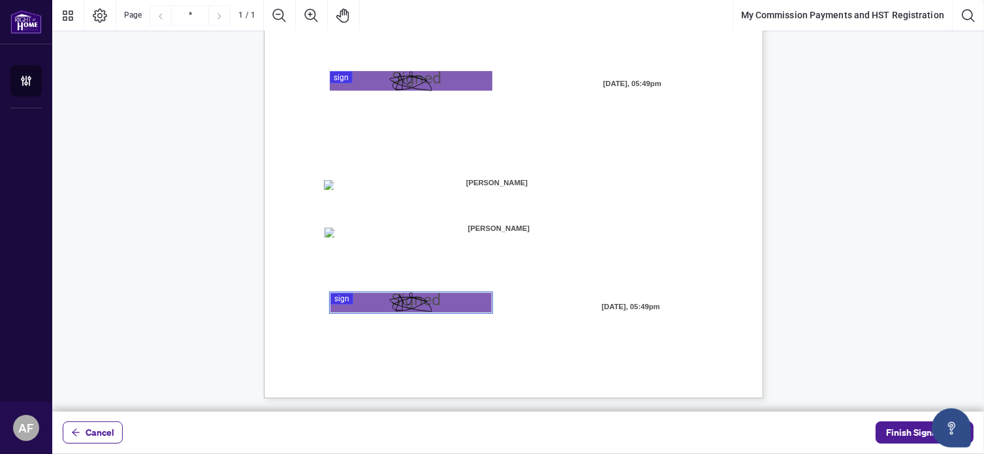
click at [330, 185] on span "☐" at bounding box center [327, 185] width 7 height 11
click at [321, 184] on div "MY COMMISSION PAYMENTS AND HST REGISTRATION For Right at Home Realty to pay out…" at bounding box center [576, 157] width 624 height 808
click at [324, 243] on span "Deposit method for my commission payments and hereby authorize Right at Home Re…" at bounding box center [490, 247] width 334 height 12
click at [876, 434] on button "Finish Signing" at bounding box center [924, 433] width 98 height 22
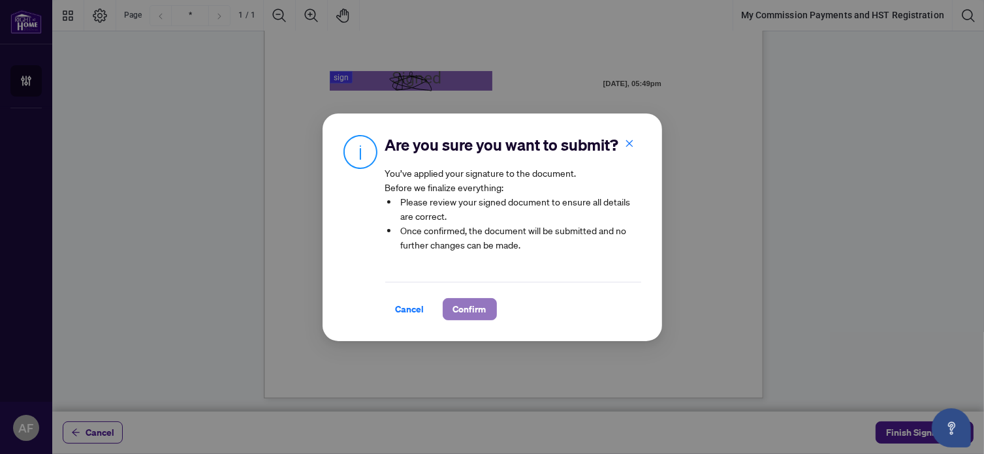
click at [473, 318] on span "Confirm" at bounding box center [469, 309] width 33 height 21
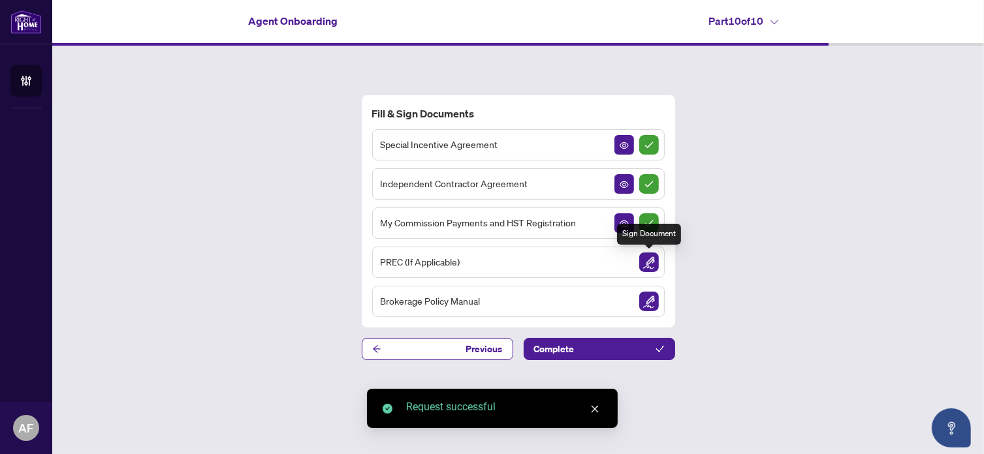
click at [645, 268] on img "Sign Document" at bounding box center [649, 263] width 20 height 20
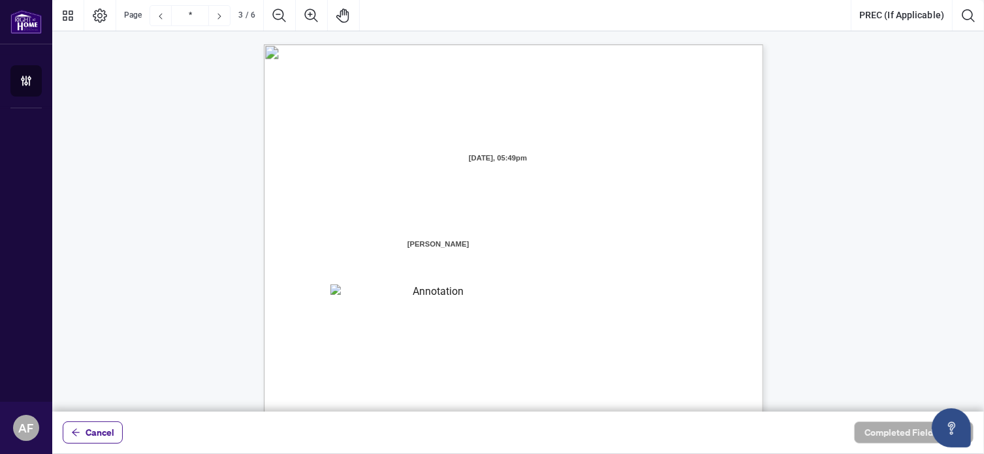
scroll to position [2105, 0]
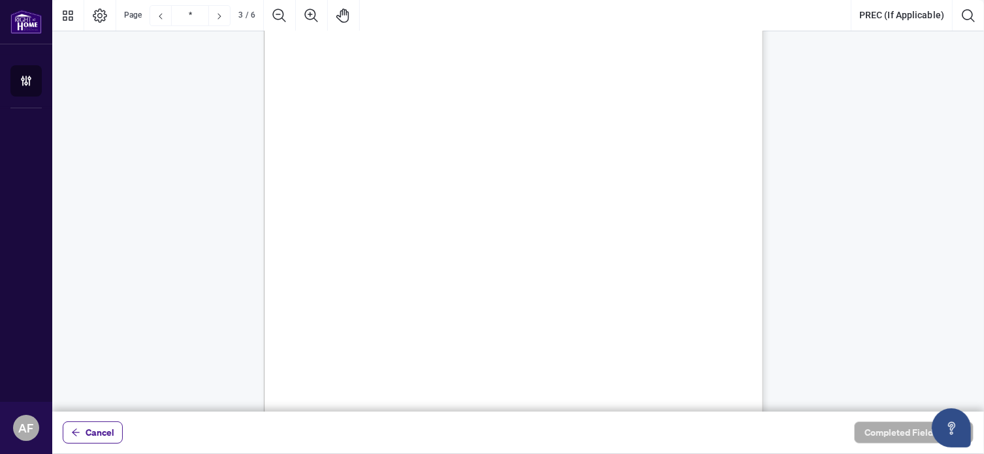
type input "*"
click at [71, 430] on icon "arrow-left" at bounding box center [75, 432] width 9 height 9
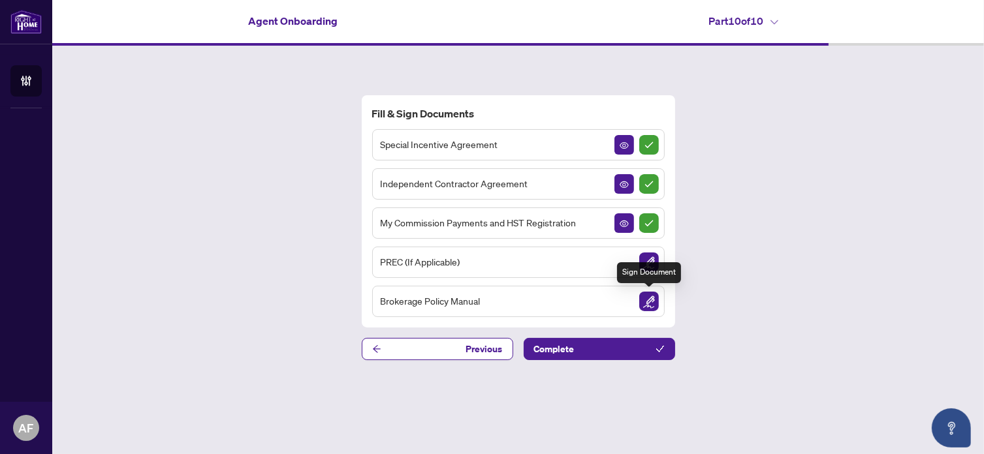
click at [648, 302] on img "Sign Document" at bounding box center [649, 302] width 20 height 20
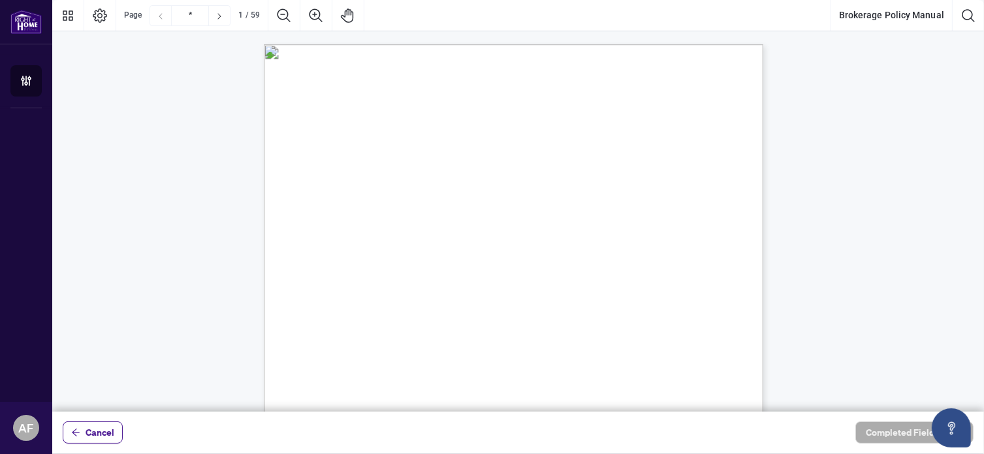
click at [667, 257] on span "I, the undersigned, acknowledge that I have received, read, and understood the …" at bounding box center [512, 260] width 407 height 10
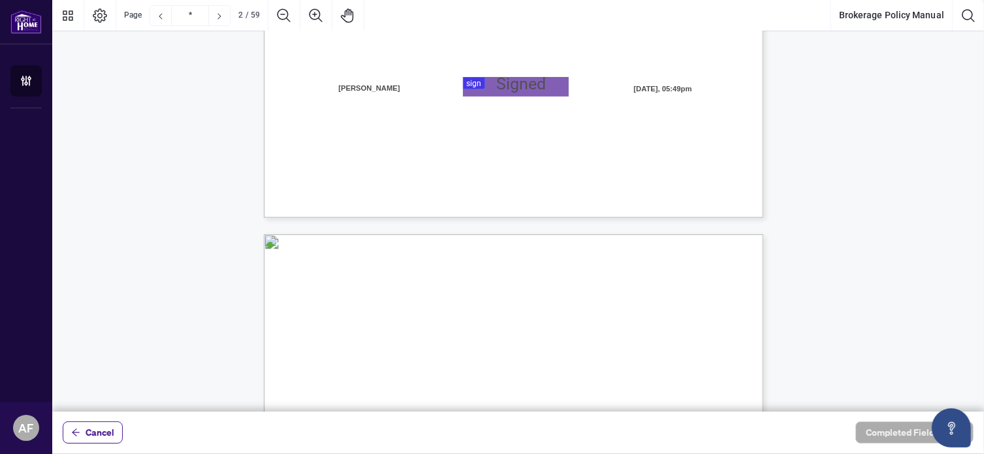
scroll to position [470, 0]
click at [508, 84] on div at bounding box center [518, 206] width 932 height 412
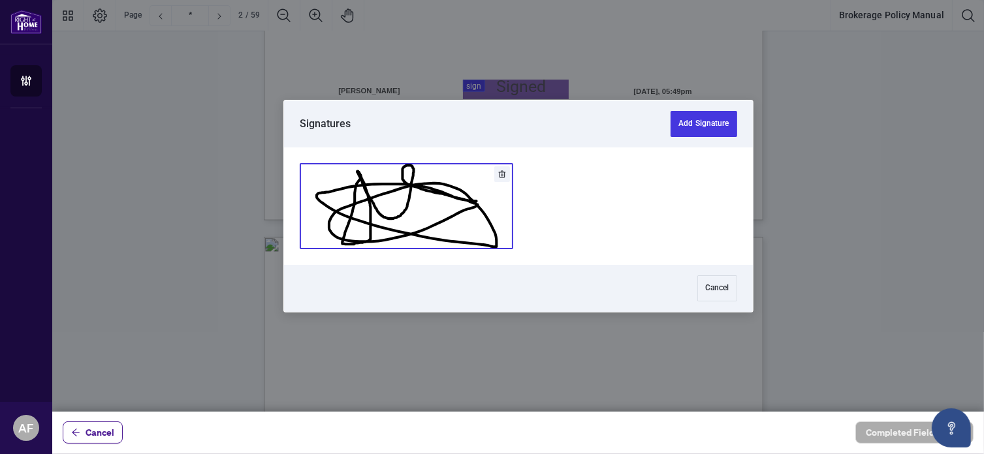
click at [342, 208] on button "Add Signature" at bounding box center [406, 206] width 212 height 85
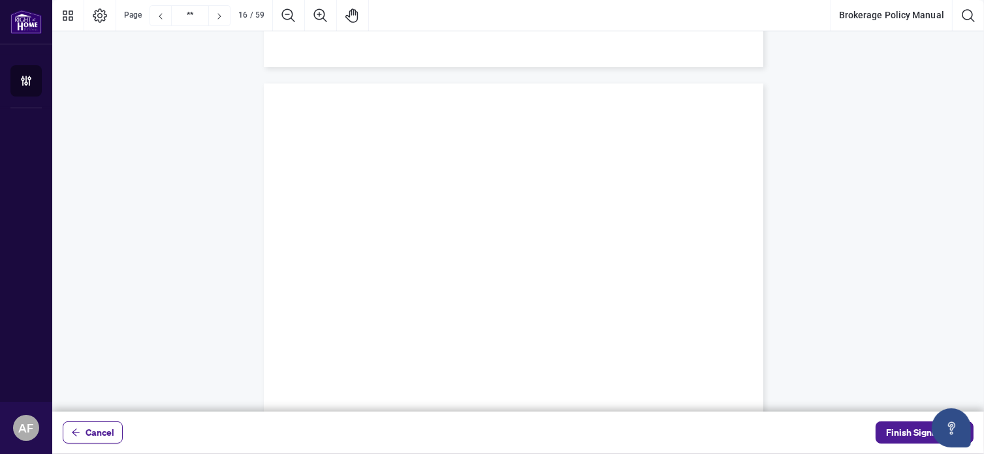
scroll to position [10369, 0]
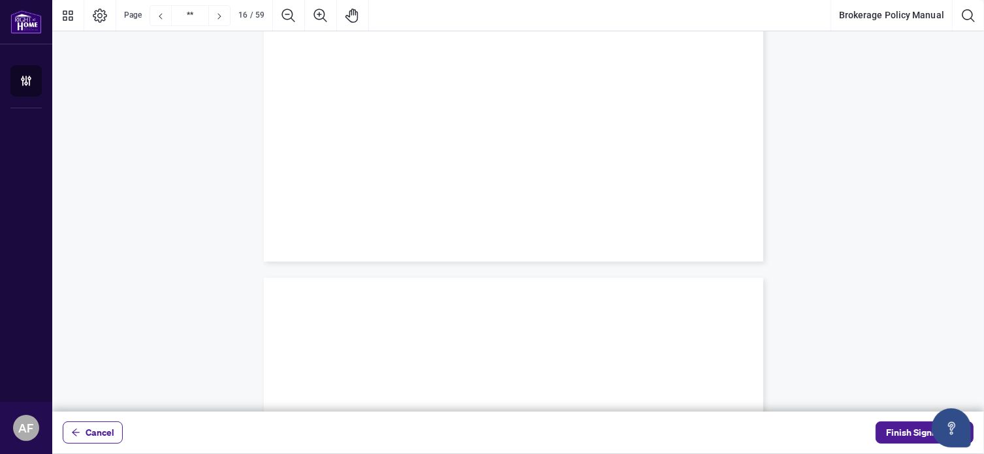
click at [891, 443] on div "Cancel Finish Signing" at bounding box center [518, 433] width 932 height 42
click at [891, 441] on span "Finish Signing" at bounding box center [915, 432] width 59 height 21
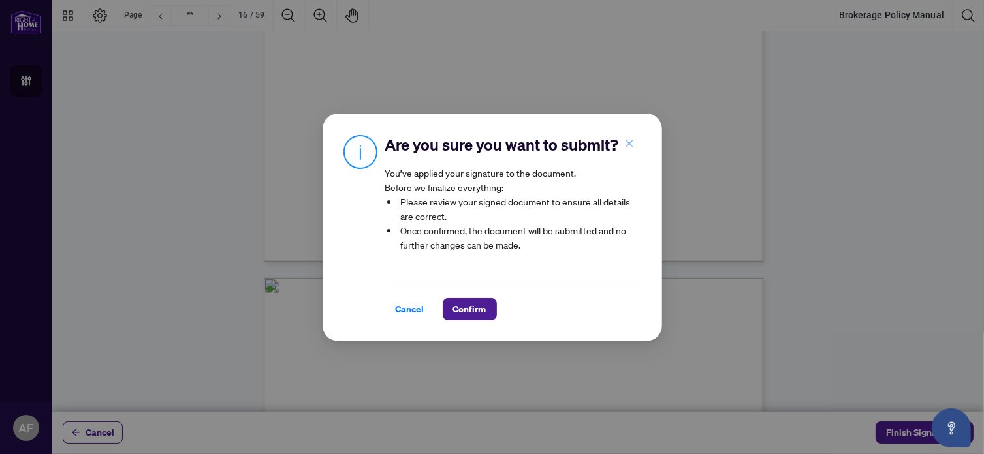
click at [629, 146] on icon "close" at bounding box center [629, 143] width 9 height 9
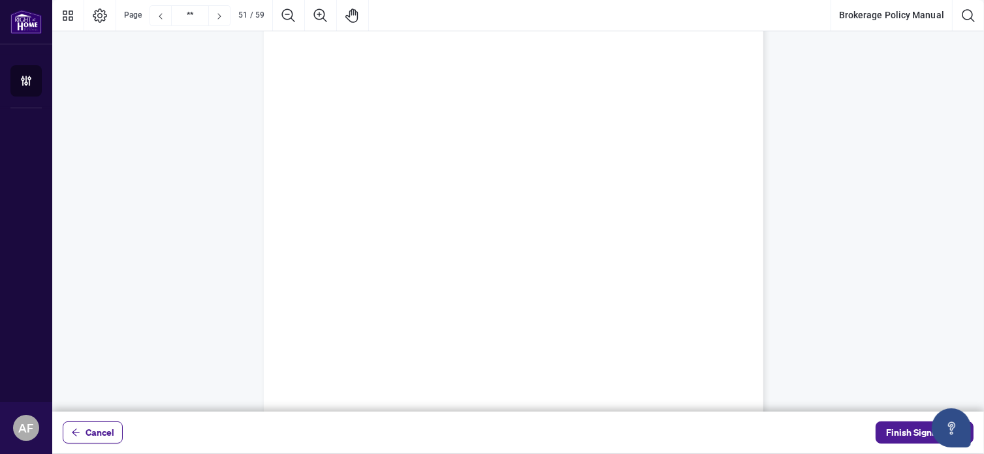
scroll to position [33373, 0]
type input "**"
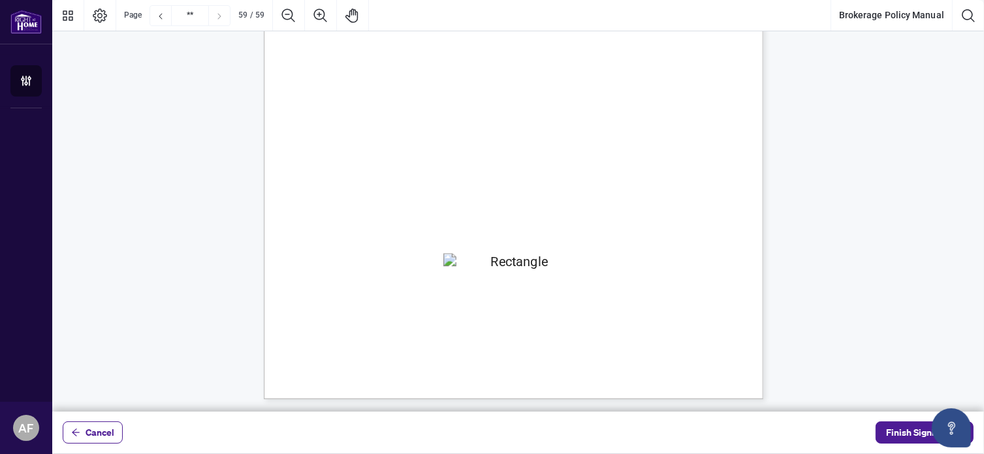
click at [896, 444] on div "Cancel Finish Signing" at bounding box center [518, 433] width 932 height 42
click at [894, 421] on div "Cancel Finish Signing" at bounding box center [518, 433] width 932 height 42
click at [888, 432] on span "Finish Signing" at bounding box center [915, 432] width 59 height 21
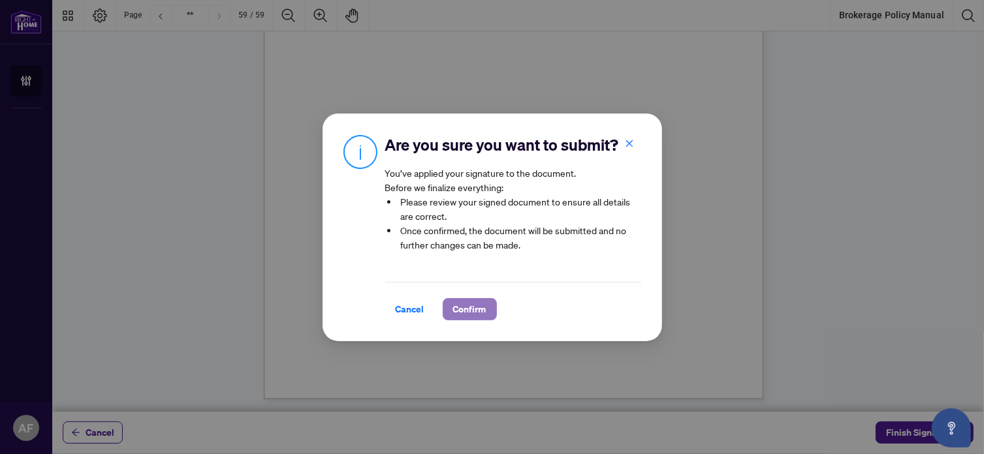
click at [460, 311] on span "Confirm" at bounding box center [469, 309] width 33 height 21
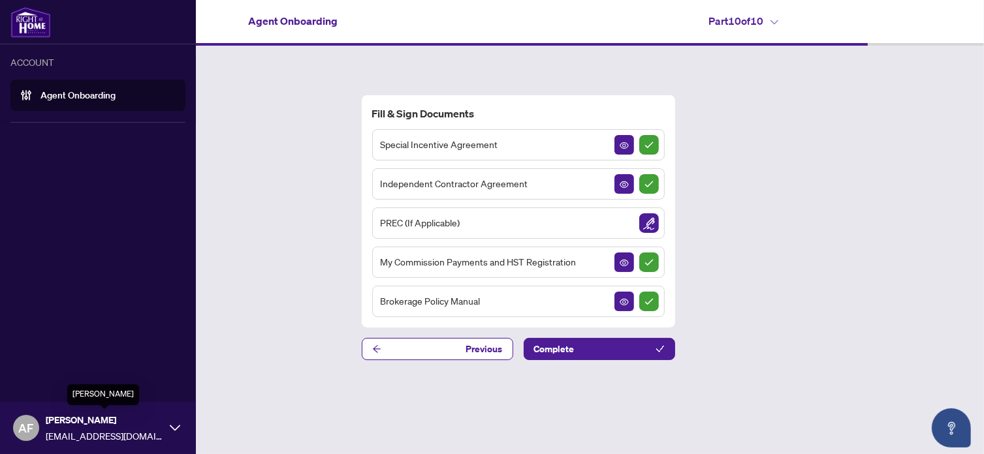
click at [68, 425] on span "[PERSON_NAME]" at bounding box center [105, 420] width 118 height 14
click at [59, 377] on span "Logout" at bounding box center [52, 378] width 29 height 21
